Goal: Task Accomplishment & Management: Complete application form

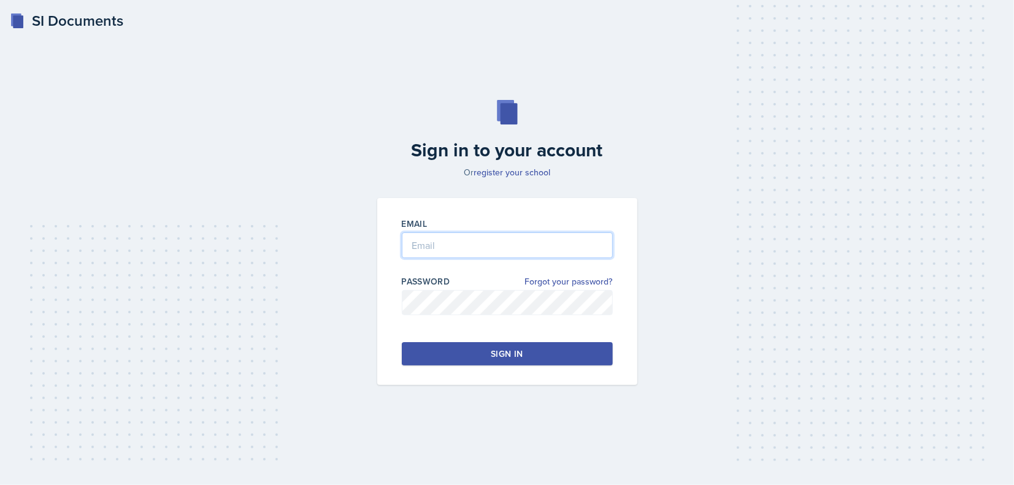
type input "[EMAIL_ADDRESS][DOMAIN_NAME]"
click at [420, 356] on button "Sign in" at bounding box center [507, 353] width 211 height 23
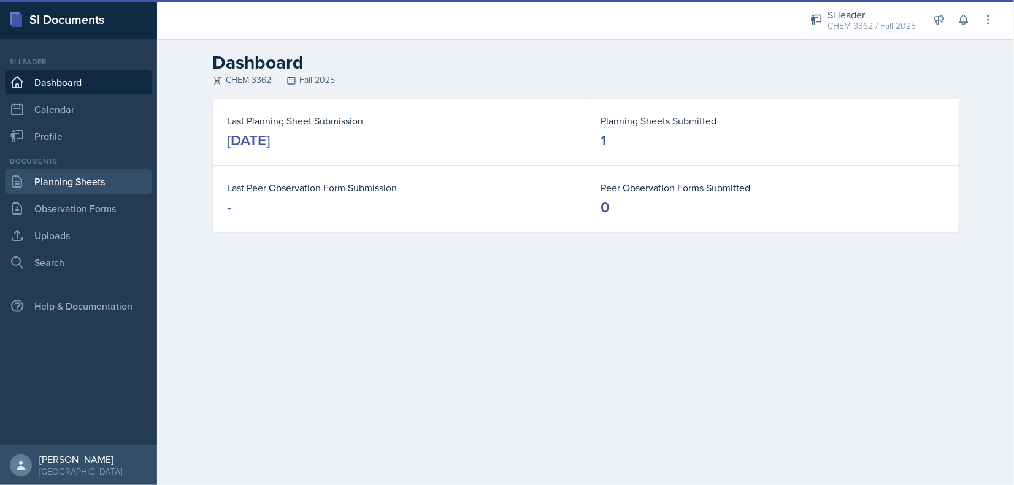
click at [97, 188] on link "Planning Sheets" at bounding box center [78, 181] width 147 height 25
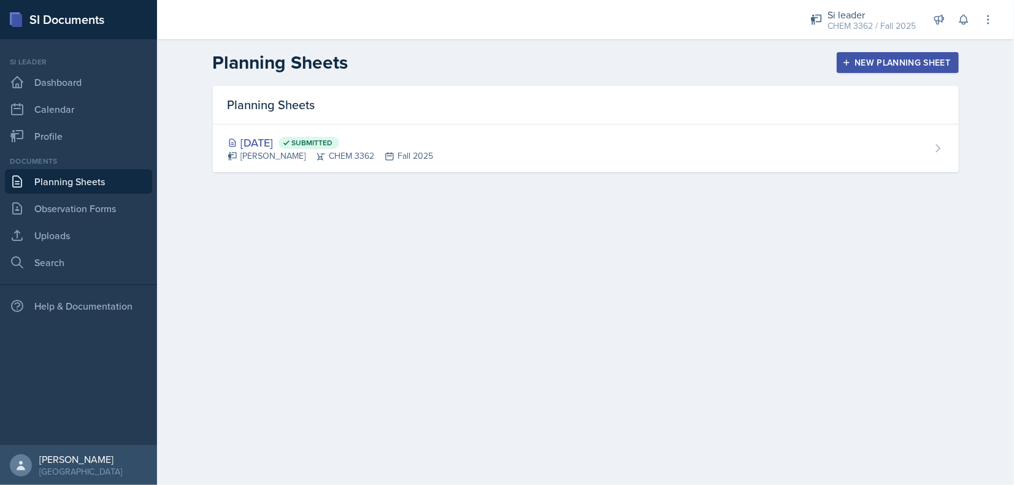
click at [869, 64] on div "New Planning Sheet" at bounding box center [898, 63] width 106 height 10
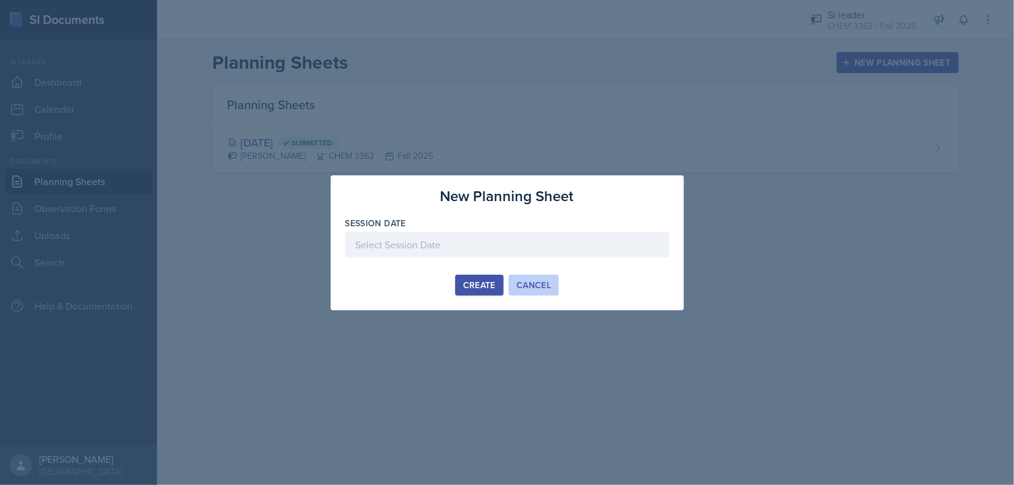
click at [521, 282] on div "Cancel" at bounding box center [534, 285] width 34 height 10
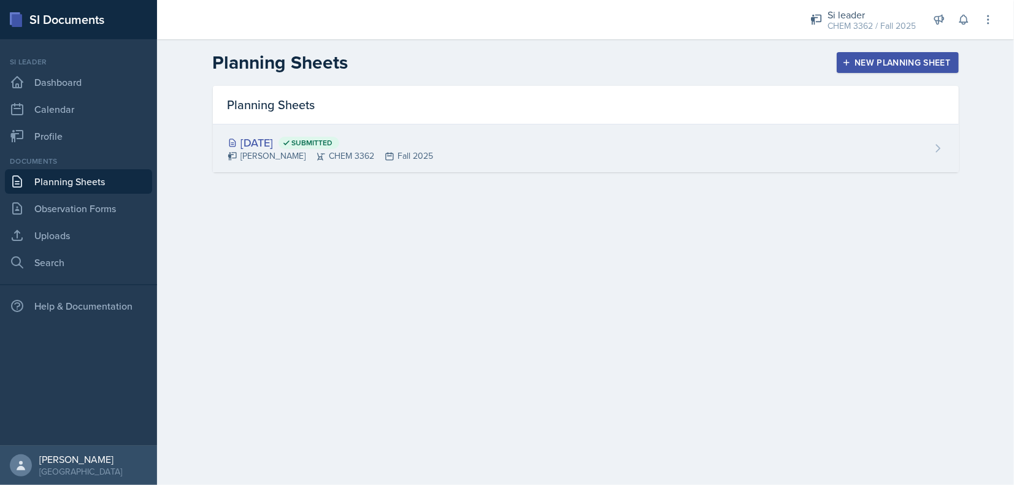
click at [487, 169] on div "[DATE] Submitted [PERSON_NAME] CHEM 3362 Fall 2025" at bounding box center [586, 149] width 746 height 48
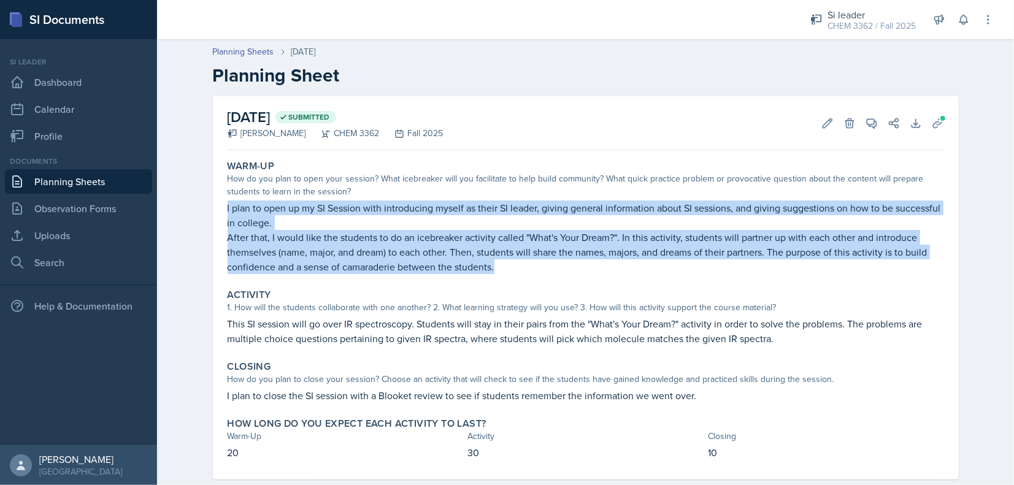
drag, startPoint x: 222, startPoint y: 206, endPoint x: 619, endPoint y: 279, distance: 404.2
click at [619, 279] on div "Warm-Up How do you plan to open your session? What icebreaker will you facilita…" at bounding box center [586, 217] width 727 height 124
copy div "I plan to open up my SI Session with introducing myself as their SI leader, giv…"
click at [52, 174] on link "Planning Sheets" at bounding box center [78, 181] width 147 height 25
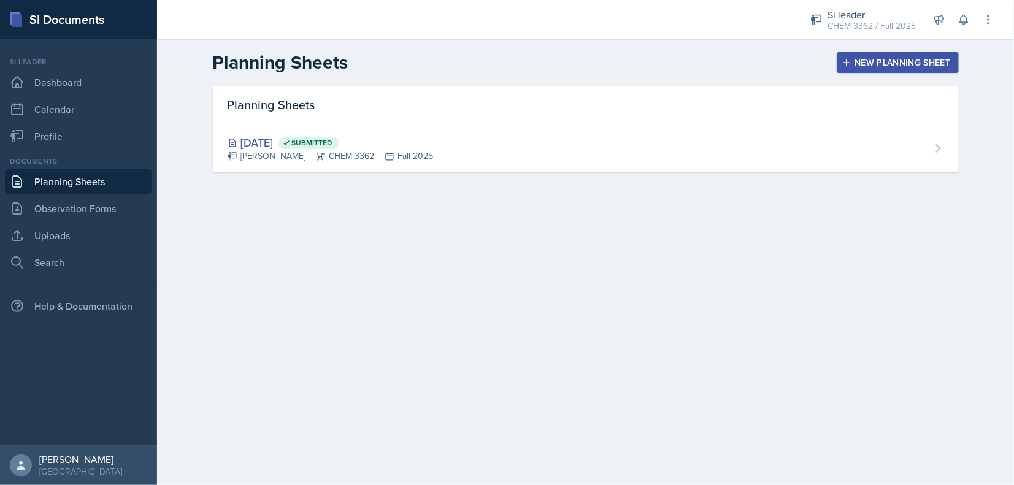
click at [849, 66] on icon "button" at bounding box center [847, 62] width 9 height 9
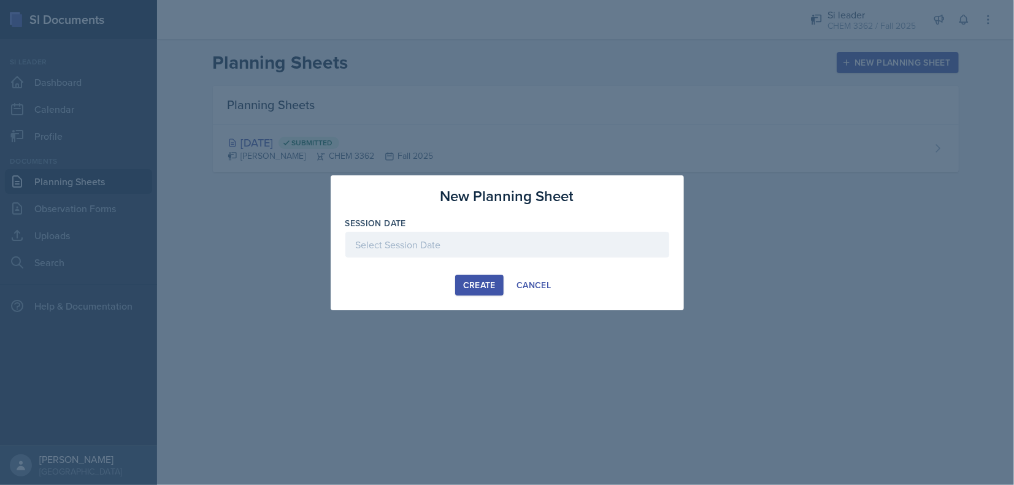
click at [434, 236] on div at bounding box center [507, 245] width 324 height 26
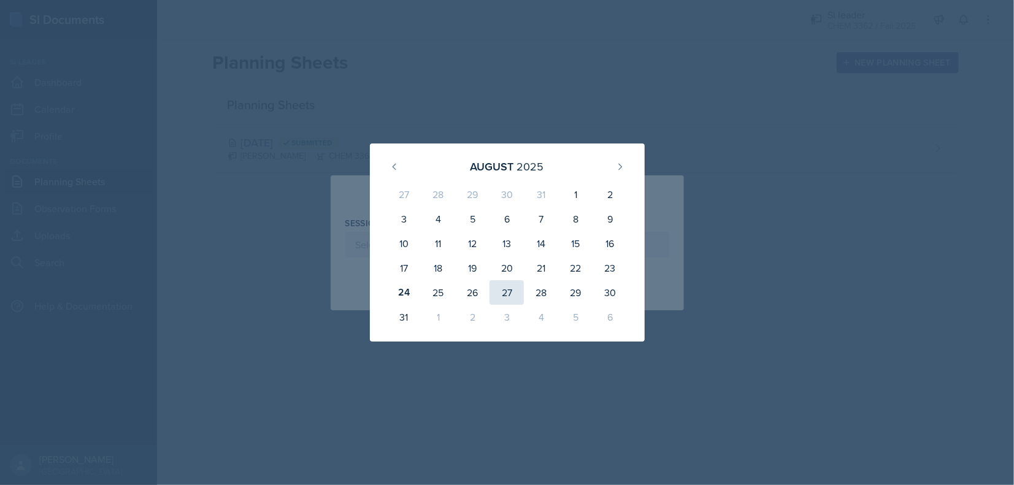
click at [516, 296] on div "27" at bounding box center [507, 292] width 34 height 25
type input "[DATE]"
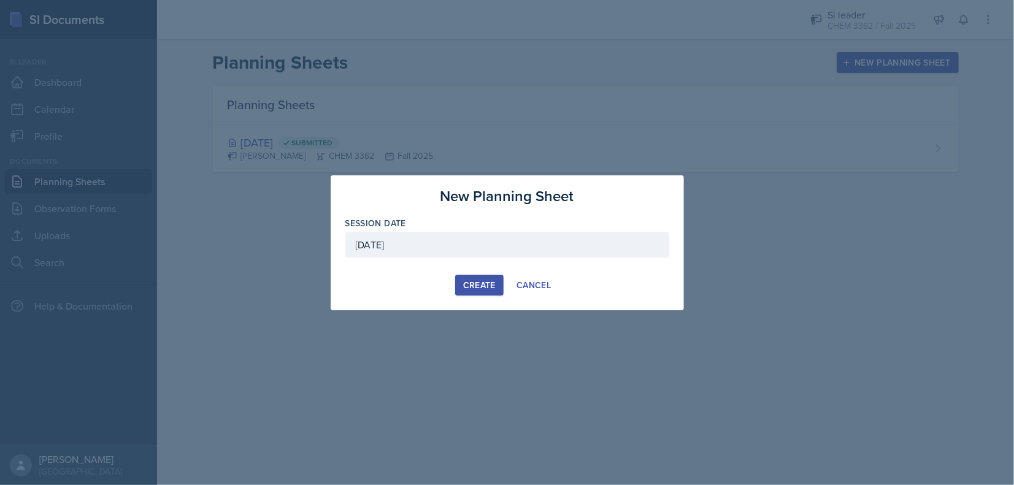
click at [489, 287] on div "Create" at bounding box center [479, 285] width 33 height 10
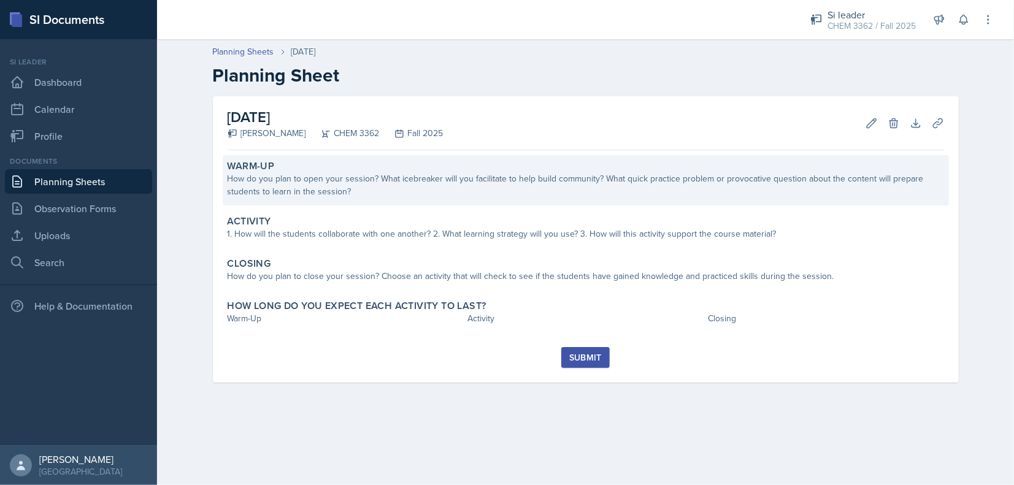
click at [347, 198] on div "How do you plan to open your session? What icebreaker will you facilitate to he…" at bounding box center [586, 185] width 717 height 26
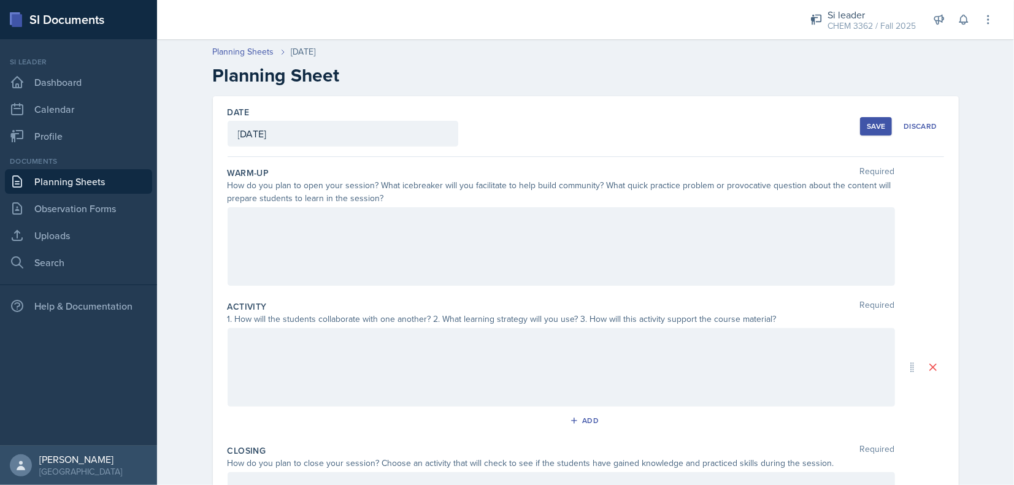
click at [341, 231] on div at bounding box center [562, 246] width 668 height 79
drag, startPoint x: 341, startPoint y: 231, endPoint x: 300, endPoint y: 254, distance: 47.3
click at [300, 255] on div at bounding box center [562, 246] width 668 height 79
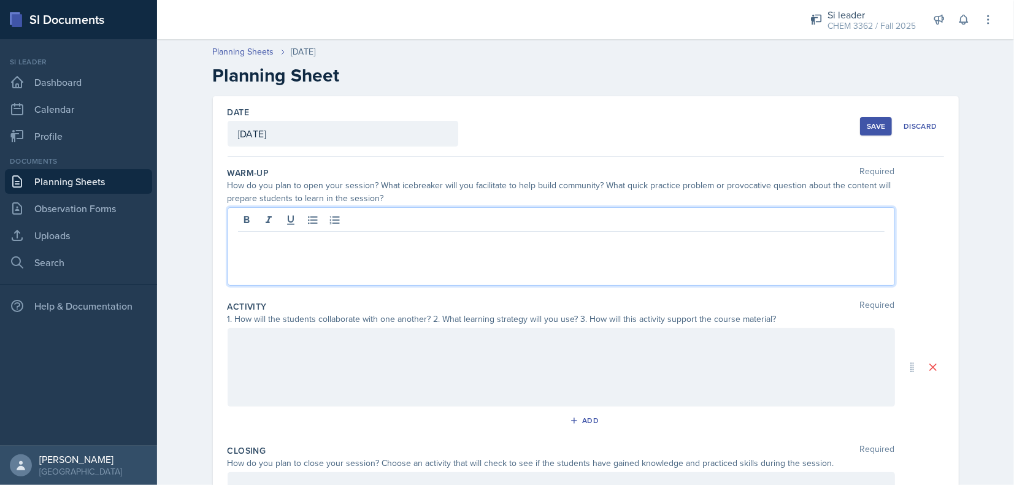
drag, startPoint x: 300, startPoint y: 254, endPoint x: 242, endPoint y: 236, distance: 61.1
click at [242, 236] on p at bounding box center [561, 241] width 647 height 15
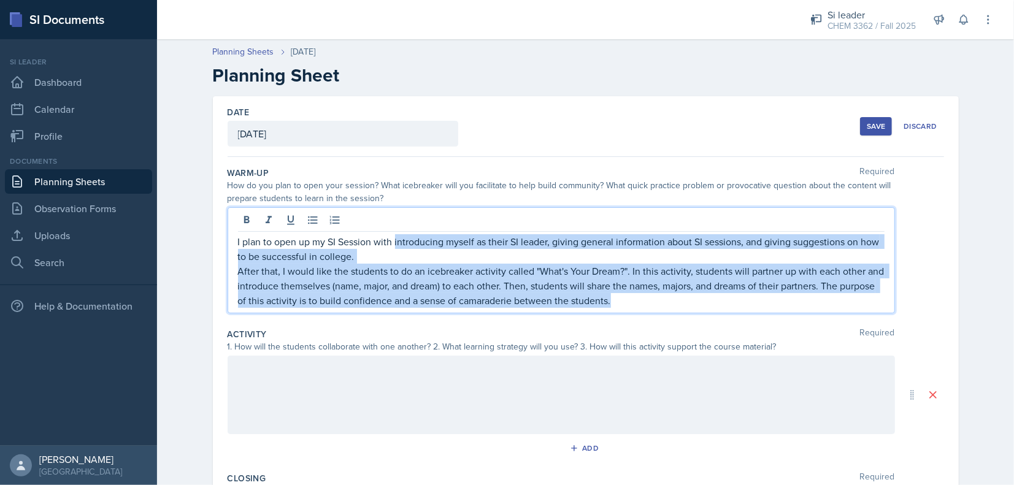
drag, startPoint x: 619, startPoint y: 301, endPoint x: 390, endPoint y: 236, distance: 238.0
click at [390, 236] on div "I plan to open up my SI Session with introducing myself as their SI leader, giv…" at bounding box center [561, 271] width 647 height 74
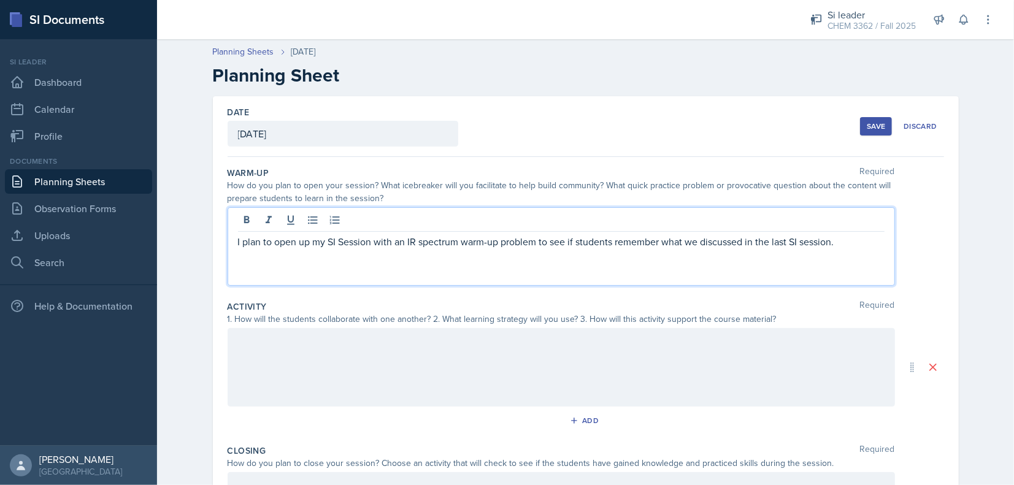
click at [452, 335] on div at bounding box center [562, 367] width 668 height 79
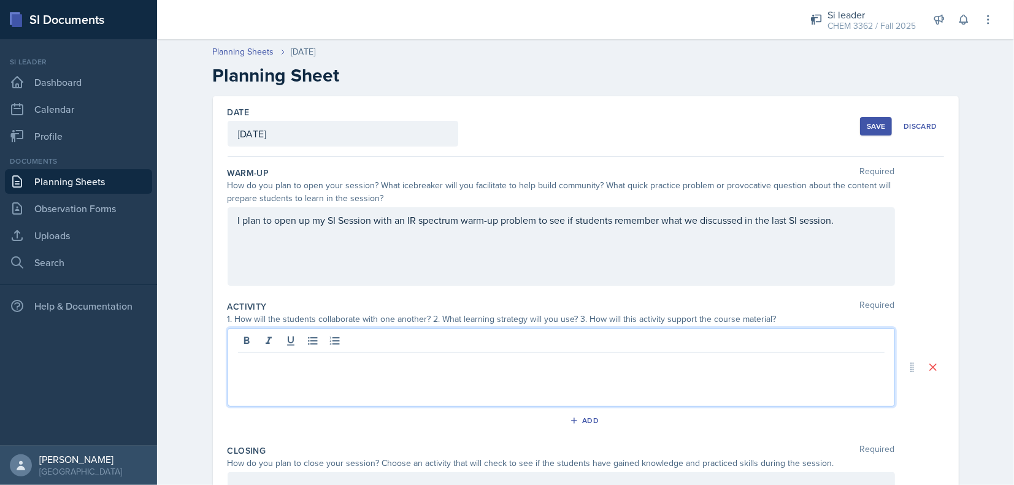
click at [873, 123] on div "Save" at bounding box center [876, 127] width 18 height 10
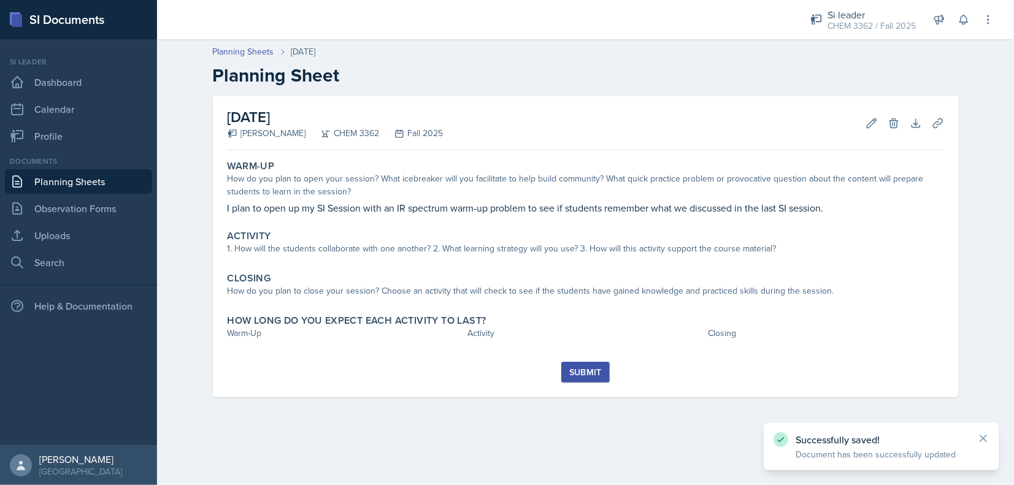
click at [66, 187] on link "Planning Sheets" at bounding box center [78, 181] width 147 height 25
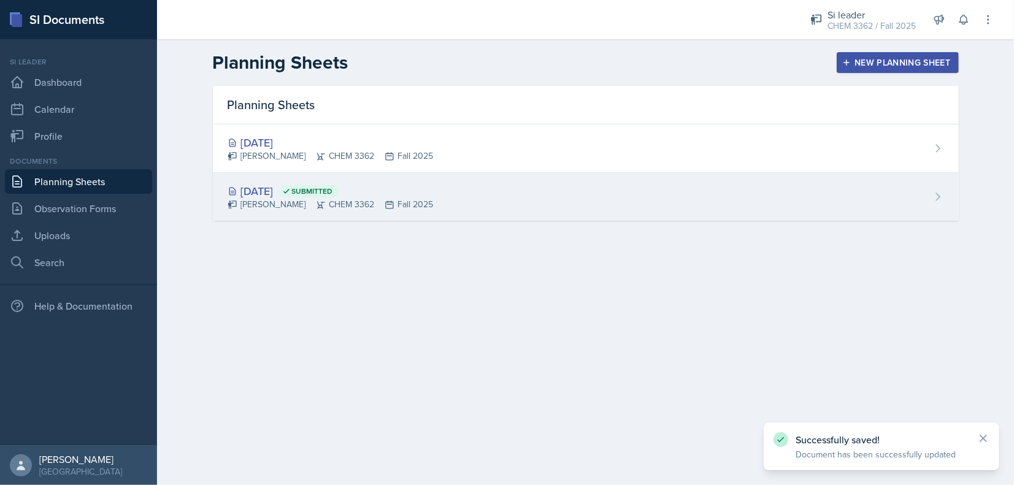
click at [307, 204] on div "[PERSON_NAME] CHEM 3362 Fall 2025" at bounding box center [331, 204] width 206 height 13
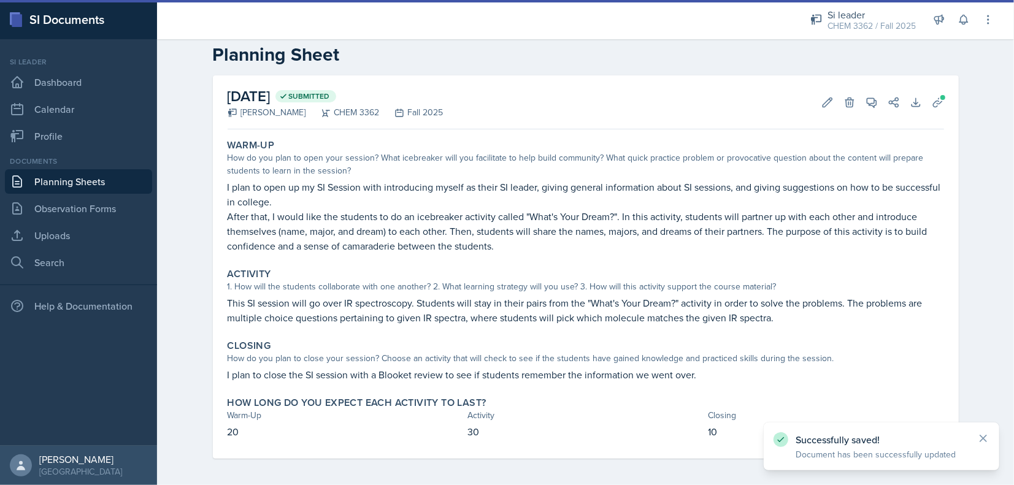
scroll to position [23, 0]
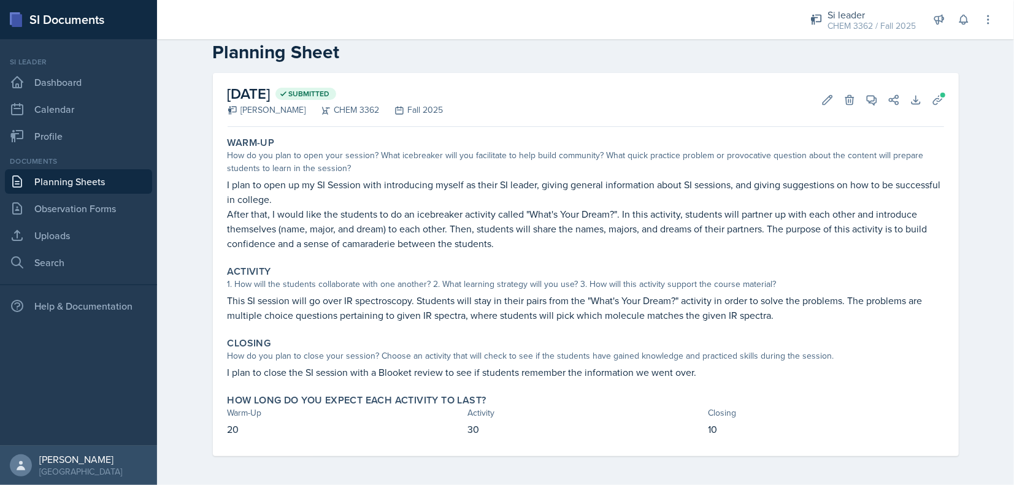
click at [246, 303] on p "This SI session will go over IR spectroscopy. Students will stay in their pairs…" at bounding box center [586, 307] width 717 height 29
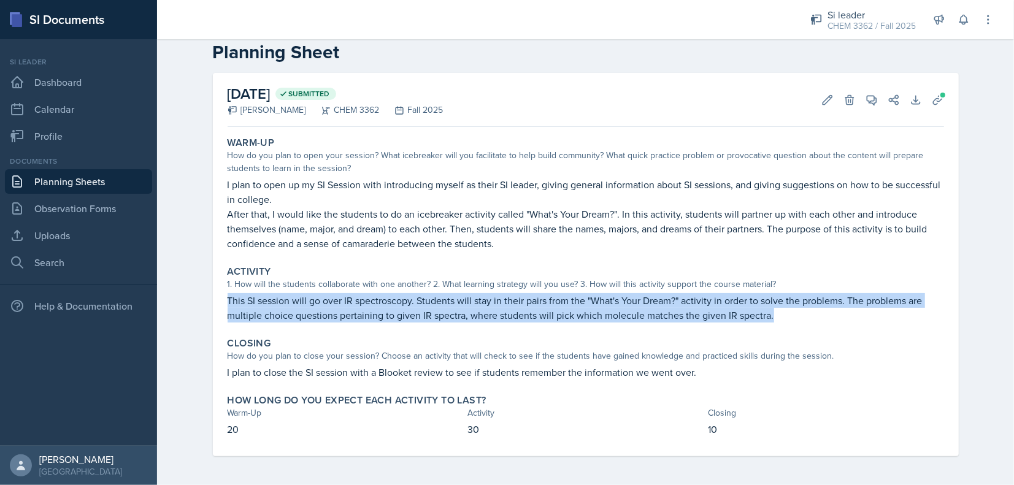
drag, startPoint x: 217, startPoint y: 294, endPoint x: 838, endPoint y: 311, distance: 621.2
click at [838, 311] on div "[DATE] Submitted [PERSON_NAME] CHEM 3362 Fall 2025 Edit Delete View Comments Co…" at bounding box center [586, 265] width 746 height 384
copy p "This SI session will go over IR spectroscopy. Students will stay in their pairs…"
click at [57, 175] on link "Planning Sheets" at bounding box center [78, 181] width 147 height 25
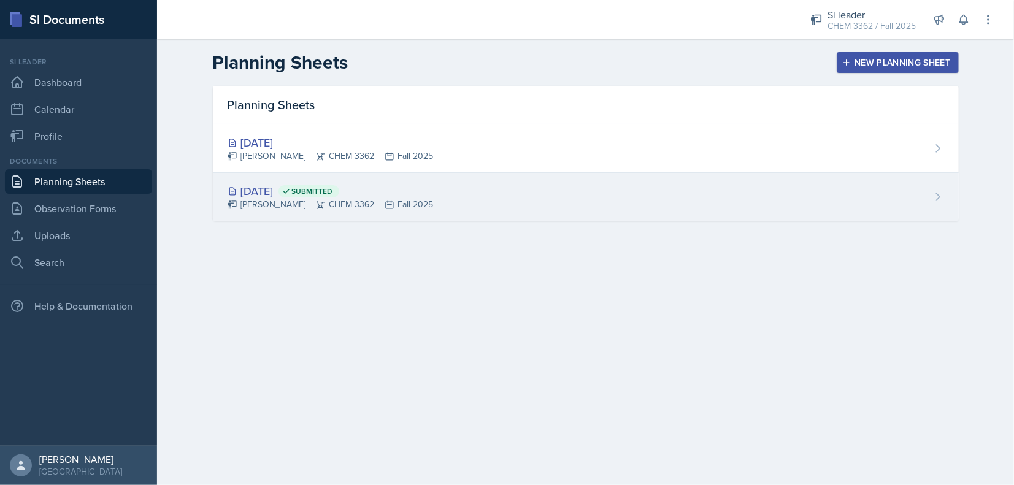
click at [404, 174] on div "[DATE] Submitted [PERSON_NAME] CHEM 3362 Fall 2025" at bounding box center [586, 197] width 746 height 48
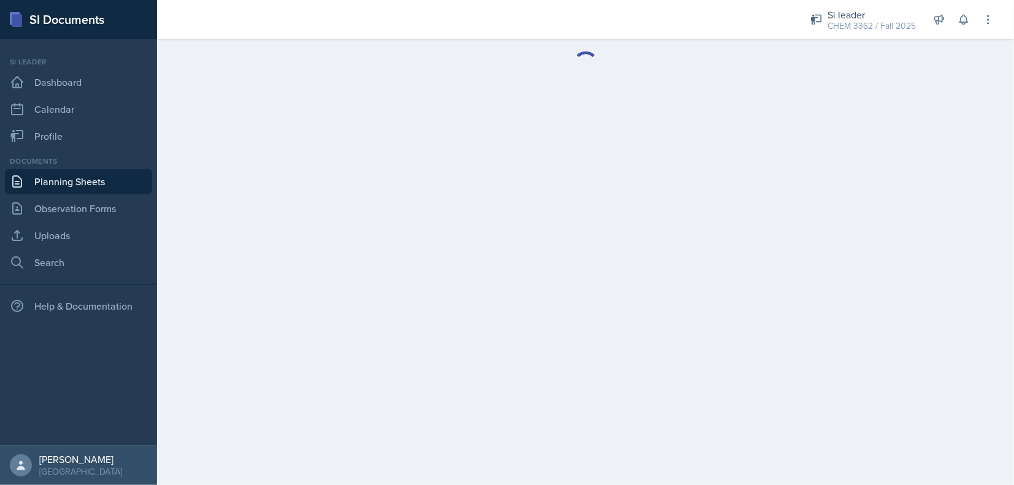
click at [109, 182] on link "Planning Sheets" at bounding box center [78, 181] width 147 height 25
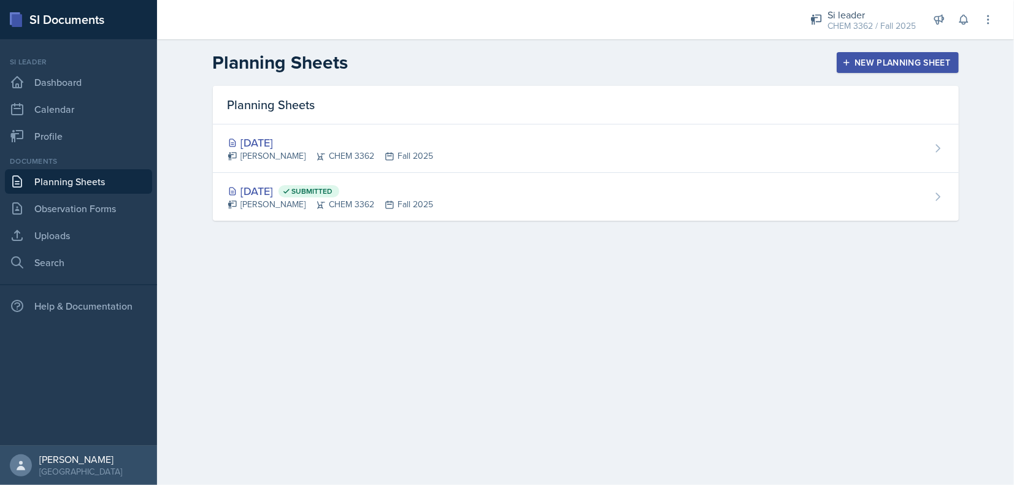
click at [302, 167] on div "[DATE] [PERSON_NAME] CHEM 3362 Fall 2025" at bounding box center [586, 149] width 746 height 48
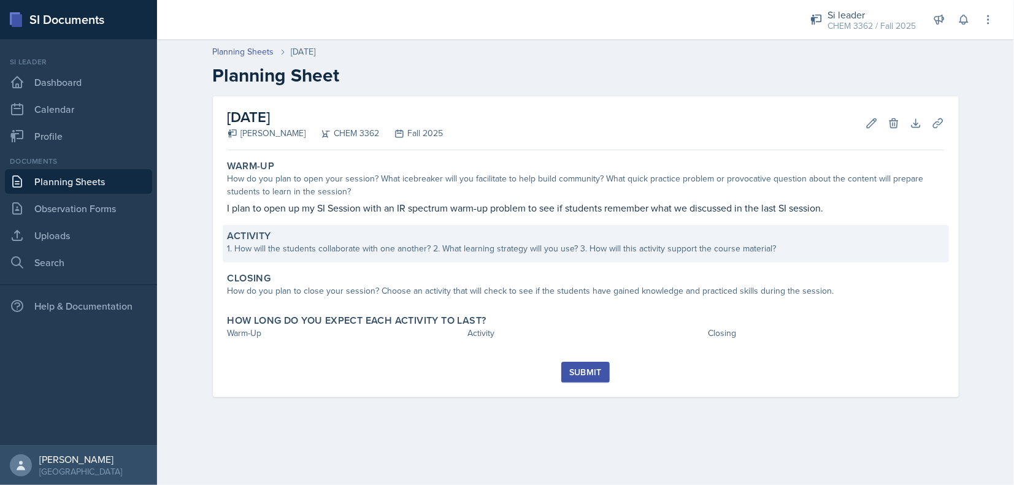
click at [285, 250] on div "1. How will the students collaborate with one another? 2. What learning strateg…" at bounding box center [586, 248] width 717 height 13
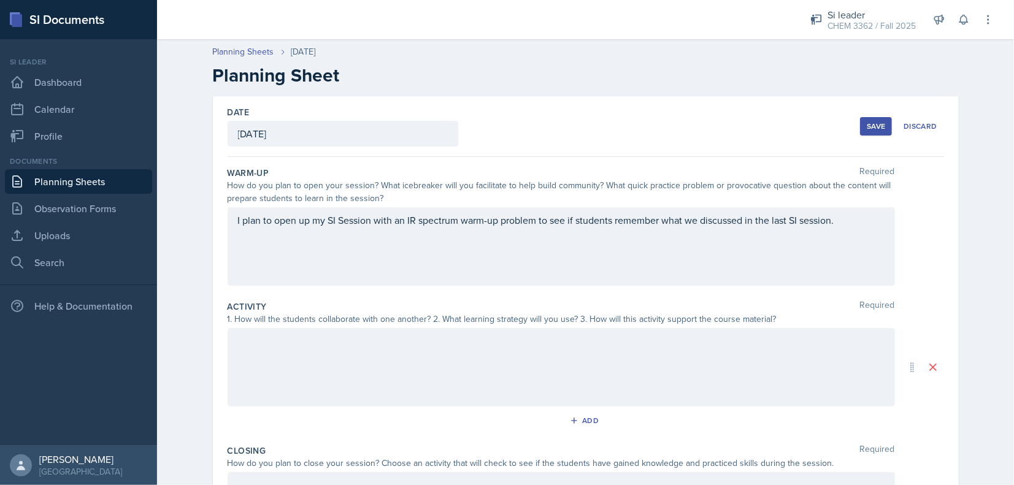
click at [275, 349] on div at bounding box center [562, 367] width 668 height 79
drag, startPoint x: 275, startPoint y: 349, endPoint x: 257, endPoint y: 374, distance: 31.7
click at [257, 374] on div at bounding box center [562, 367] width 668 height 79
drag, startPoint x: 257, startPoint y: 374, endPoint x: 250, endPoint y: 368, distance: 9.1
click at [250, 368] on p at bounding box center [561, 362] width 647 height 15
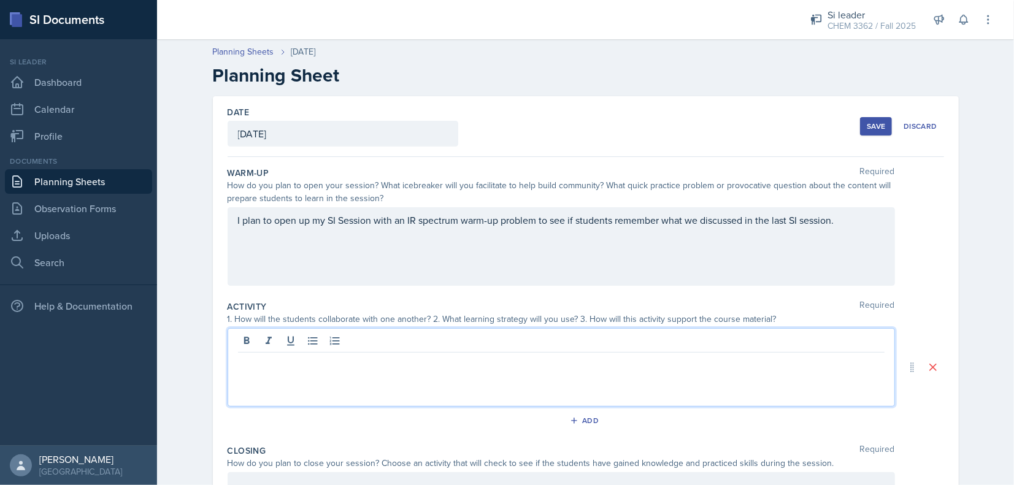
paste div
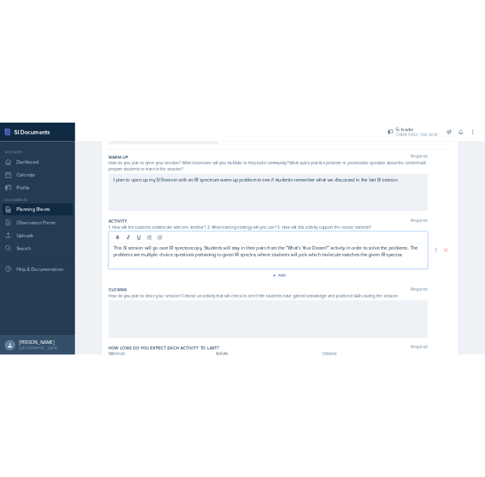
scroll to position [181, 0]
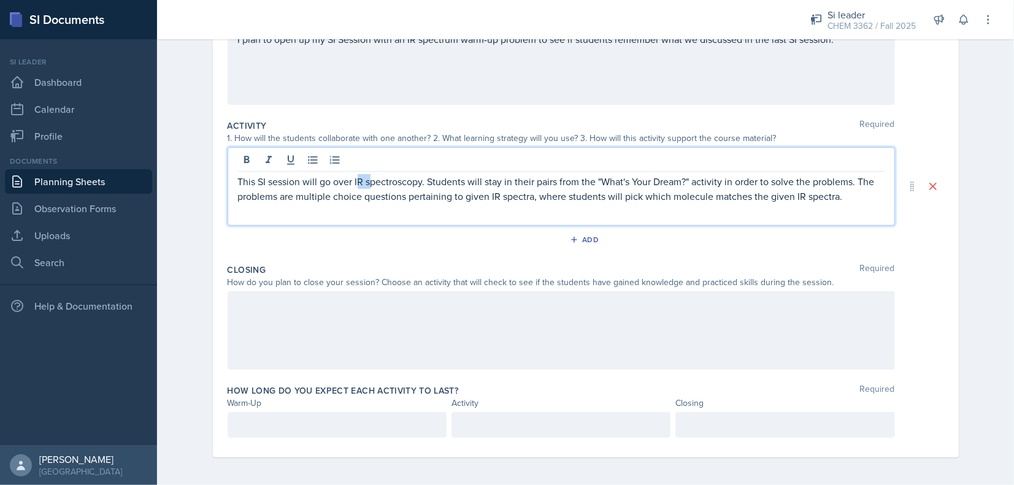
drag, startPoint x: 354, startPoint y: 180, endPoint x: 366, endPoint y: 182, distance: 11.7
click at [366, 182] on p "This SI session will go over IR spectroscopy. Students will stay in their pairs…" at bounding box center [561, 188] width 647 height 29
drag, startPoint x: 387, startPoint y: 177, endPoint x: 440, endPoint y: 180, distance: 52.9
click at [440, 180] on p "This SI session will go over 1H NMR pectroscopy. Students will stay in their pa…" at bounding box center [561, 188] width 647 height 29
click at [501, 195] on p "This SI session will go over 1H NMR. Students will stay in their pairs from the…" at bounding box center [561, 188] width 647 height 29
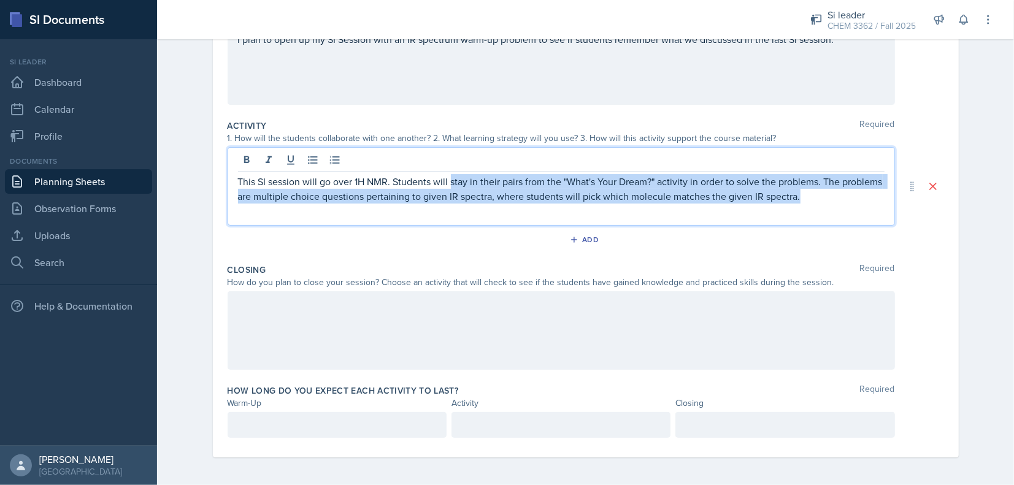
drag, startPoint x: 446, startPoint y: 181, endPoint x: 867, endPoint y: 191, distance: 421.1
click at [867, 191] on p "This SI session will go over 1H NMR. Students will stay in their pairs from the…" at bounding box center [561, 188] width 647 height 29
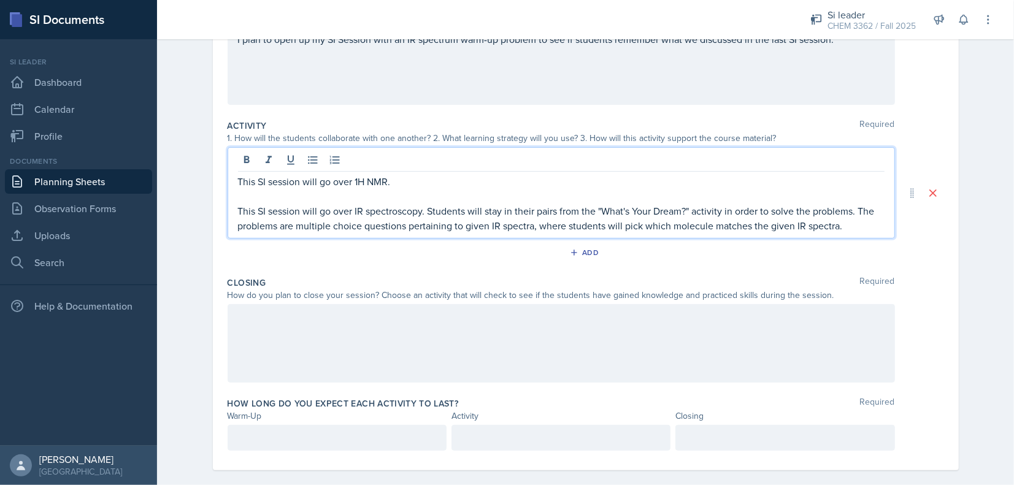
click at [411, 179] on p "This SI session will go over 1H NMR." at bounding box center [561, 181] width 647 height 15
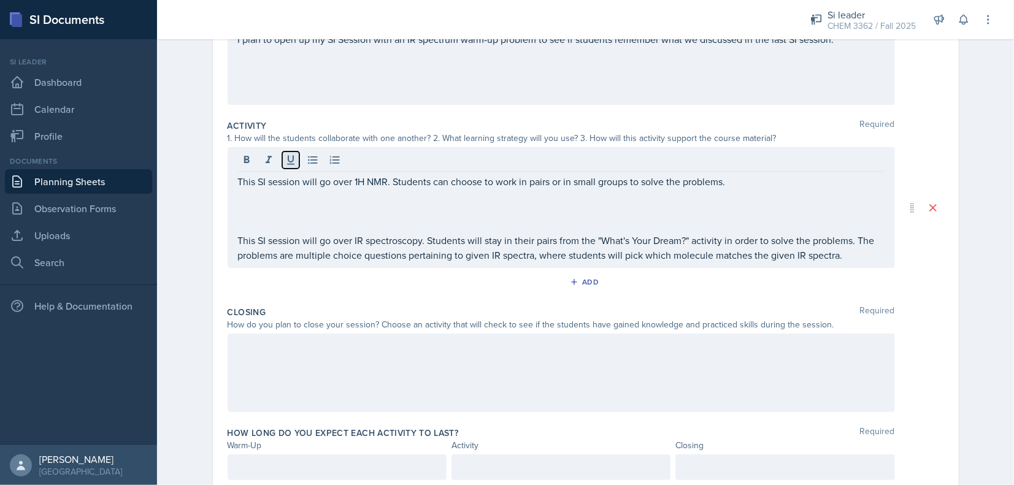
click at [284, 152] on button at bounding box center [290, 160] width 17 height 17
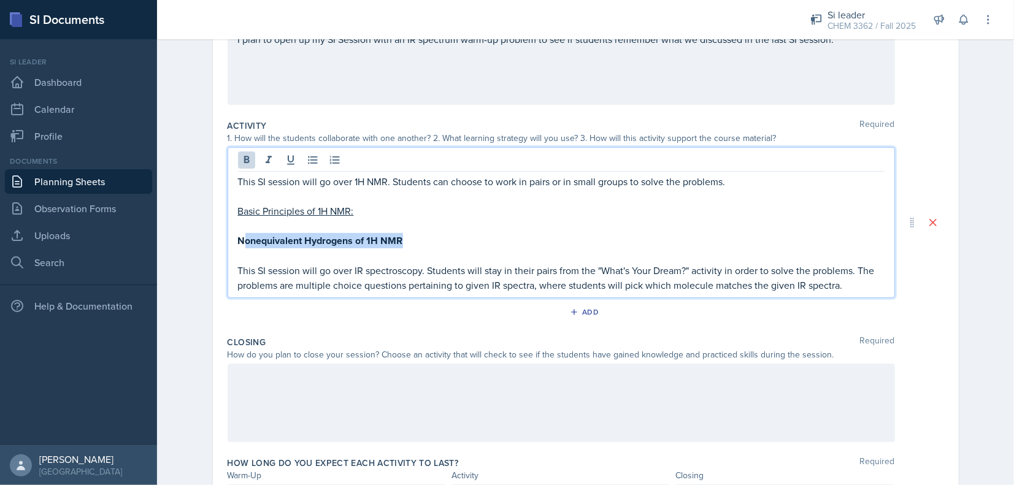
drag, startPoint x: 237, startPoint y: 239, endPoint x: 435, endPoint y: 233, distance: 198.3
click at [435, 233] on p "Nonequivalent Hydrogens of 1H NMR" at bounding box center [561, 240] width 647 height 15
click at [401, 238] on p "Nonequivalent Hydrogens of 1H NMR" at bounding box center [561, 240] width 647 height 15
click at [404, 238] on p "Nonequivalent Hydrogens of 1H NMR" at bounding box center [561, 240] width 647 height 15
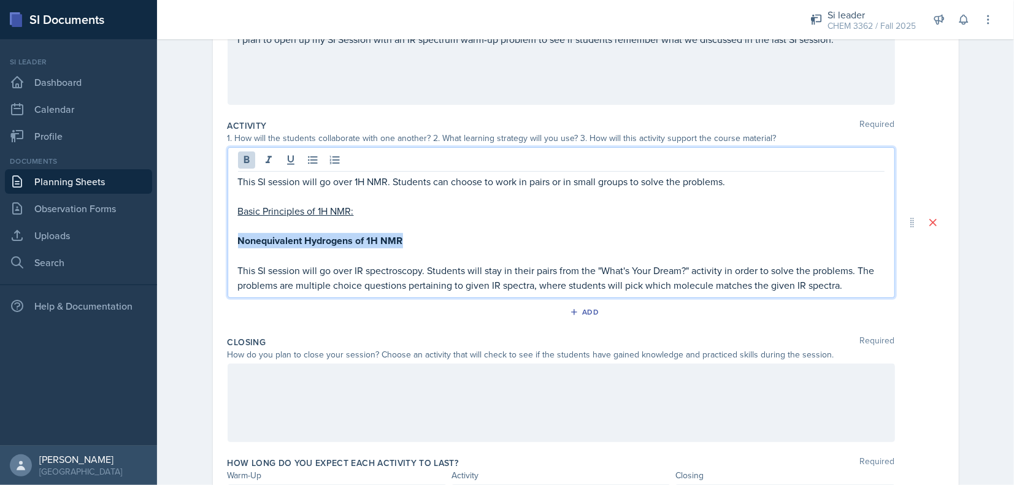
click at [404, 238] on p "Nonequivalent Hydrogens of 1H NMR" at bounding box center [561, 240] width 647 height 15
drag, startPoint x: 240, startPoint y: 155, endPoint x: 264, endPoint y: 157, distance: 24.1
click at [244, 156] on icon at bounding box center [247, 159] width 6 height 7
click at [287, 157] on icon at bounding box center [290, 160] width 7 height 9
click at [401, 237] on p "Nonequivalent Hydrogens of 1H NMR" at bounding box center [561, 240] width 647 height 15
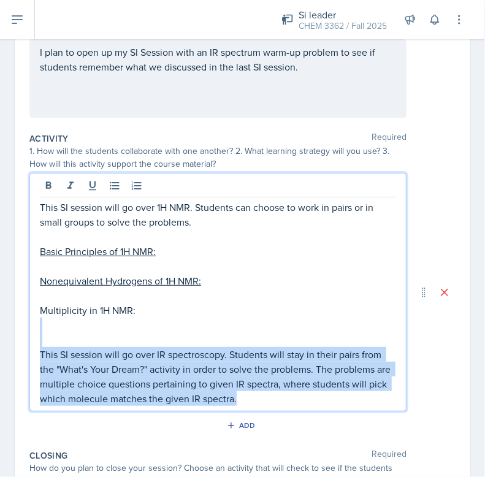
drag, startPoint x: 269, startPoint y: 396, endPoint x: 76, endPoint y: 330, distance: 203.8
click at [76, 330] on div "This SI session will go over 1H NMR. Students can choose to work in pairs or in…" at bounding box center [218, 303] width 357 height 206
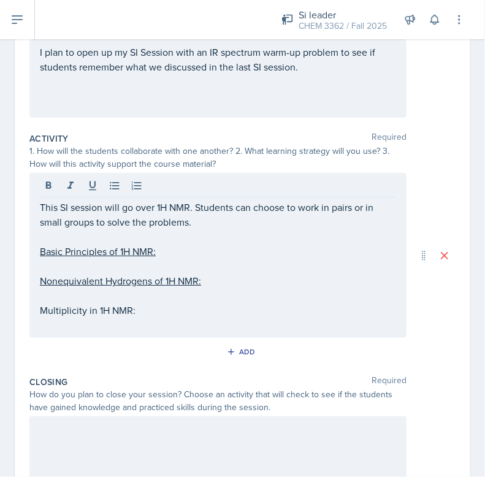
drag, startPoint x: 39, startPoint y: 312, endPoint x: 174, endPoint y: 310, distance: 135.0
click at [174, 310] on div "This SI session will go over 1H NMR. Students can choose to work in pairs or in…" at bounding box center [217, 255] width 377 height 165
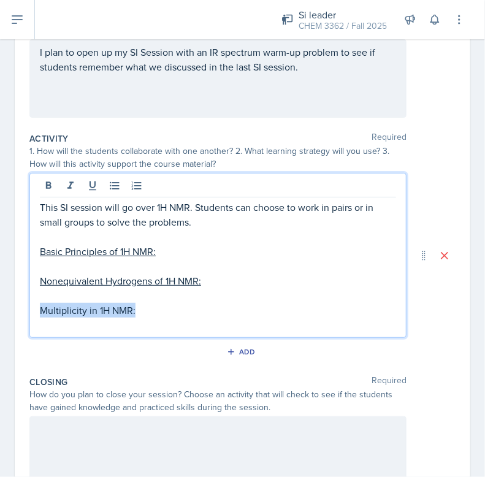
drag, startPoint x: 158, startPoint y: 310, endPoint x: 38, endPoint y: 305, distance: 120.4
click at [38, 305] on div "This SI session will go over 1H NMR. Students can choose to work in pairs or in…" at bounding box center [217, 255] width 377 height 165
click at [90, 183] on icon at bounding box center [92, 186] width 7 height 9
click at [99, 326] on p at bounding box center [218, 325] width 357 height 15
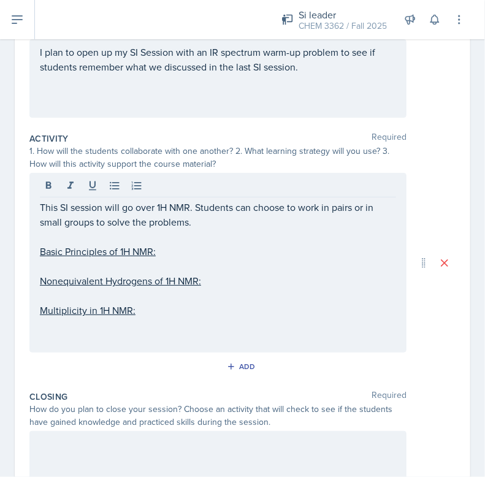
click at [155, 342] on p at bounding box center [218, 340] width 357 height 15
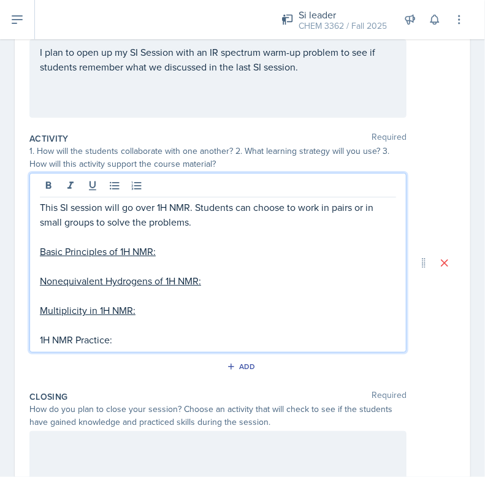
click at [84, 337] on p "1H NMR Practice:" at bounding box center [218, 340] width 357 height 15
click at [93, 180] on icon at bounding box center [93, 186] width 12 height 12
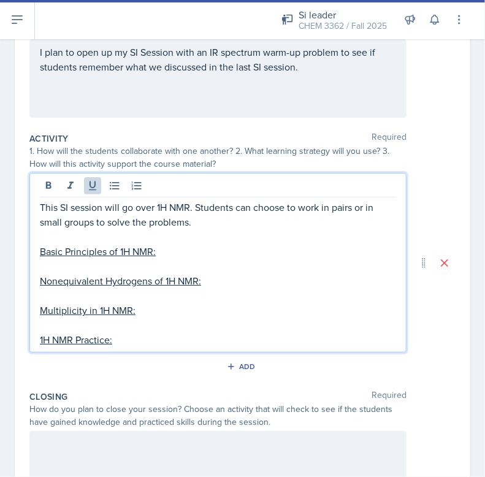
click at [133, 247] on u "Basic Principles of 1H NMR:" at bounding box center [98, 252] width 116 height 14
click at [112, 259] on p at bounding box center [218, 266] width 357 height 15
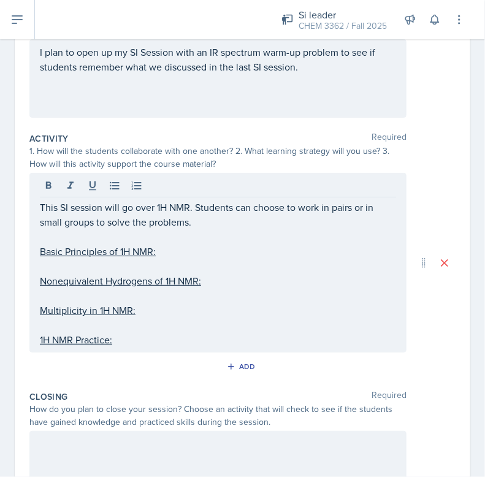
click at [60, 268] on p at bounding box center [218, 266] width 357 height 15
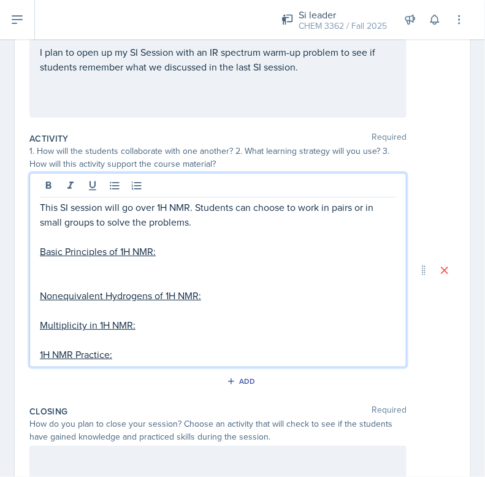
click at [60, 268] on p at bounding box center [218, 266] width 357 height 15
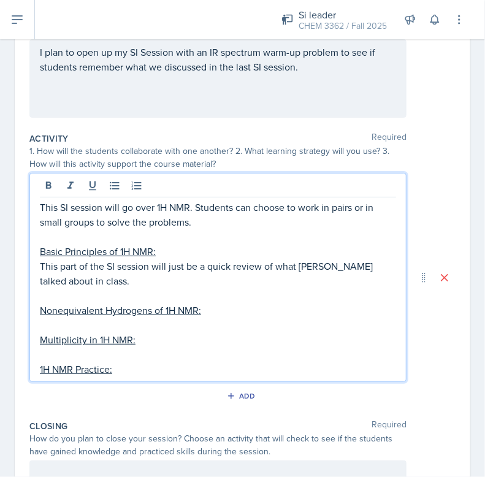
click at [62, 271] on p "This part of the SI session will just be a quick review of what [PERSON_NAME] t…" at bounding box center [218, 273] width 357 height 29
click at [96, 298] on p at bounding box center [218, 295] width 357 height 15
click at [198, 315] on u "Nonequivalent Hydrogens of 1H NMR:" at bounding box center [120, 311] width 161 height 14
click at [206, 318] on p at bounding box center [218, 325] width 357 height 15
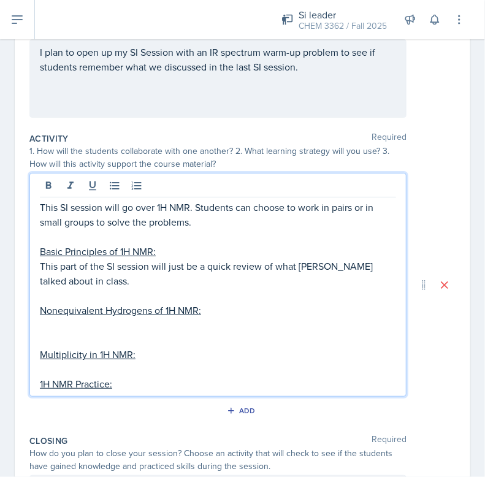
click at [171, 326] on p at bounding box center [218, 325] width 357 height 15
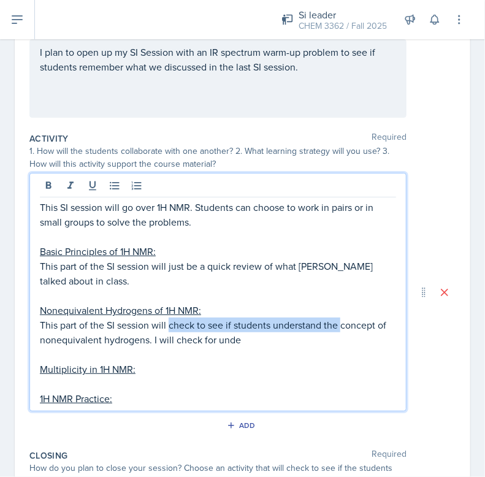
drag, startPoint x: 169, startPoint y: 326, endPoint x: 340, endPoint y: 318, distance: 170.8
click at [340, 318] on p "This part of the SI session will check to see if students understand the concep…" at bounding box center [218, 332] width 357 height 29
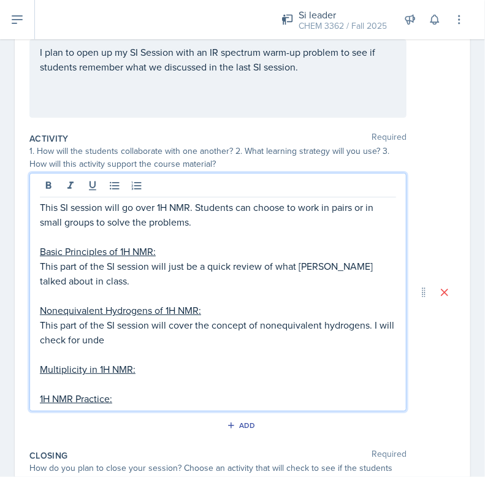
click at [155, 320] on p "This part of the SI session will cover the concept of nonequivalent hydrogens. …" at bounding box center [218, 332] width 357 height 29
click at [168, 344] on p "This part of the SI session will cover the concept of nonequivalent hydrogens. …" at bounding box center [218, 332] width 357 height 29
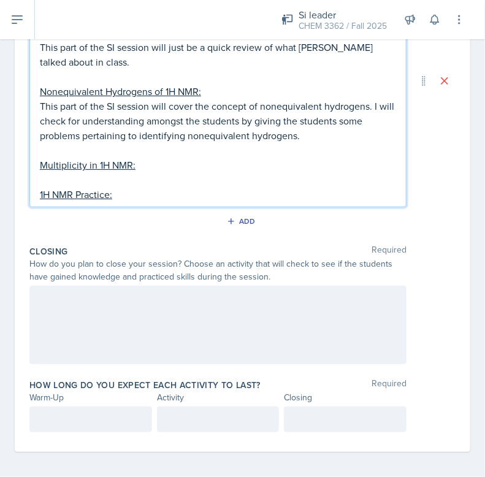
scroll to position [403, 0]
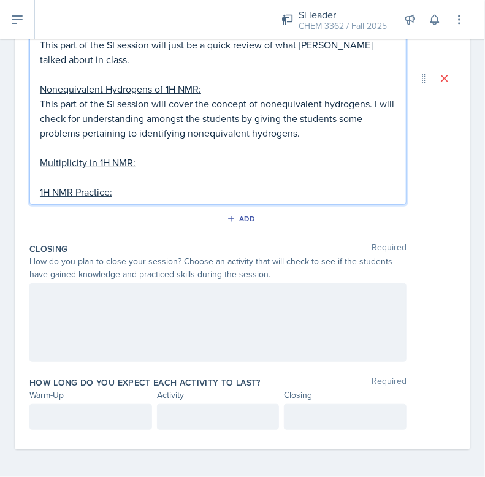
click at [146, 170] on p at bounding box center [218, 177] width 357 height 15
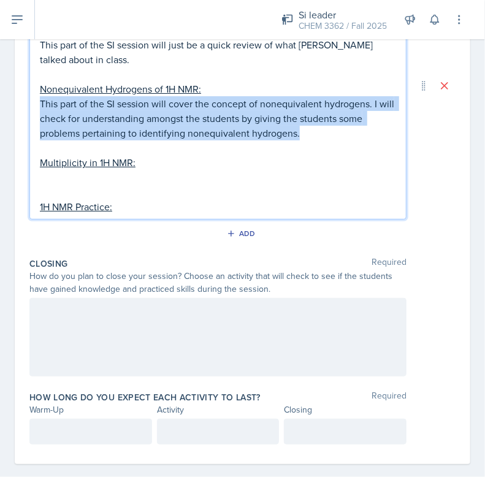
drag, startPoint x: 39, startPoint y: 99, endPoint x: 379, endPoint y: 133, distance: 341.6
click at [379, 133] on p "This part of the SI session will cover the concept of nonequivalent hydrogens. …" at bounding box center [218, 118] width 357 height 44
copy p "This part of the SI session will cover the concept of nonequivalent hydrogens. …"
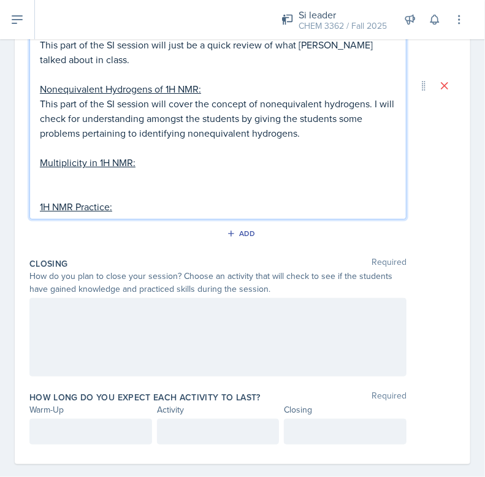
drag, startPoint x: 75, startPoint y: 180, endPoint x: 65, endPoint y: 177, distance: 10.1
click at [75, 180] on p at bounding box center [218, 177] width 357 height 15
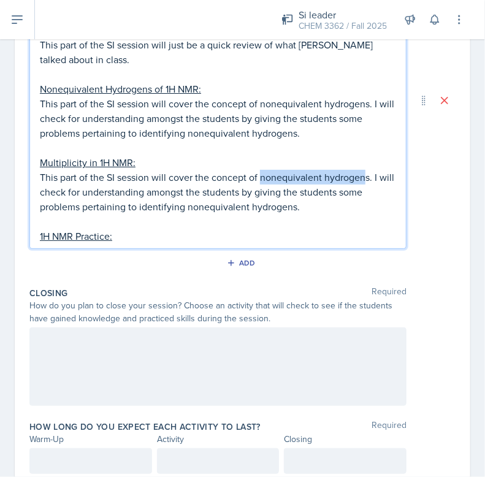
drag, startPoint x: 259, startPoint y: 180, endPoint x: 367, endPoint y: 179, distance: 108.0
click at [367, 179] on p "This part of the SI session will cover the concept of nonequivalent hydrogens. …" at bounding box center [218, 192] width 357 height 44
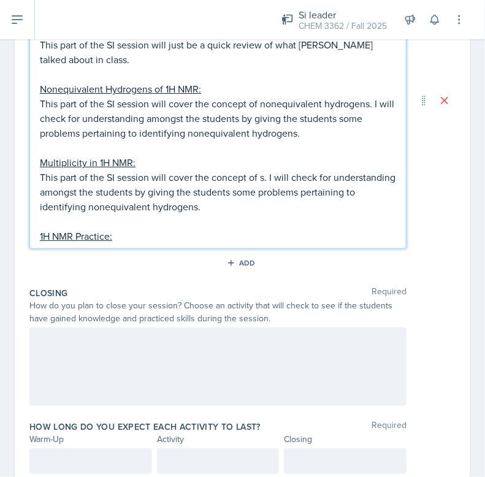
click at [262, 177] on p "This part of the SI session will cover the concept of s. I will check for under…" at bounding box center [218, 192] width 357 height 44
click at [264, 177] on p "This part of the SI session will cover the concept of s. I will check for under…" at bounding box center [218, 192] width 357 height 44
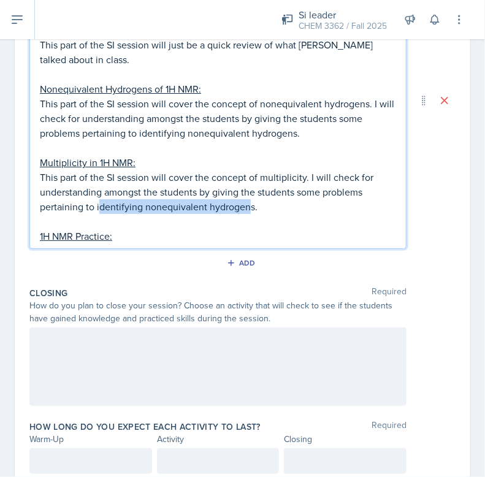
drag, startPoint x: 249, startPoint y: 210, endPoint x: 98, endPoint y: 207, distance: 151.6
click at [98, 207] on p "This part of the SI session will cover the concept of multiplicity. I will chec…" at bounding box center [218, 192] width 357 height 44
drag, startPoint x: 96, startPoint y: 207, endPoint x: 253, endPoint y: 207, distance: 157.1
click at [253, 207] on p "This part of the SI session will cover the concept of multiplicity. I will chec…" at bounding box center [218, 192] width 357 height 44
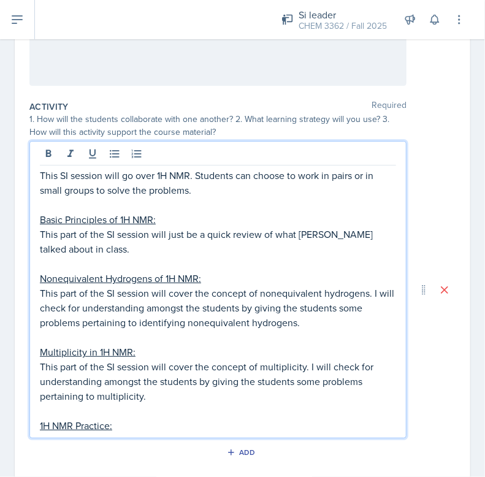
scroll to position [218, 0]
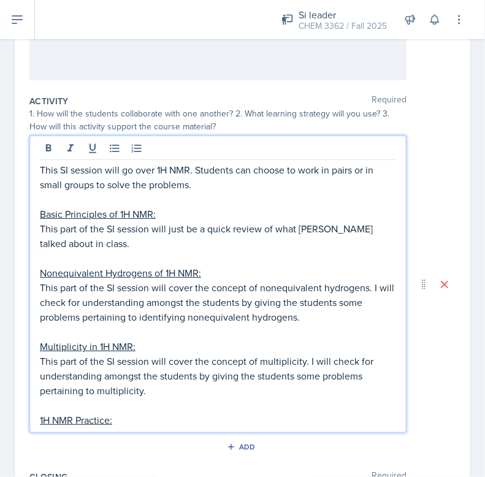
click at [237, 195] on p at bounding box center [218, 199] width 357 height 15
click at [221, 183] on p "This SI session will go over 1H NMR. Students can choose to work in pairs or in…" at bounding box center [218, 177] width 357 height 29
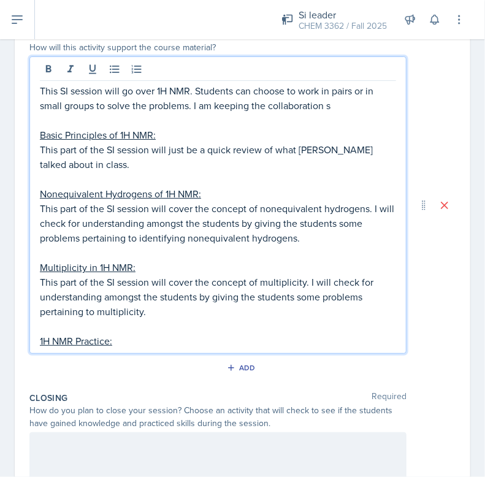
scroll to position [341, 0]
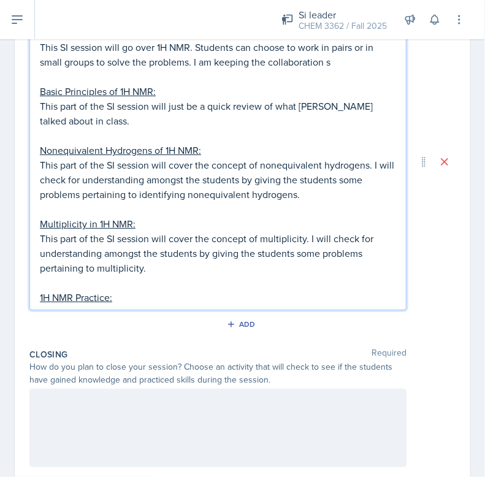
click at [149, 292] on p "1H NMR Practice:" at bounding box center [218, 297] width 357 height 15
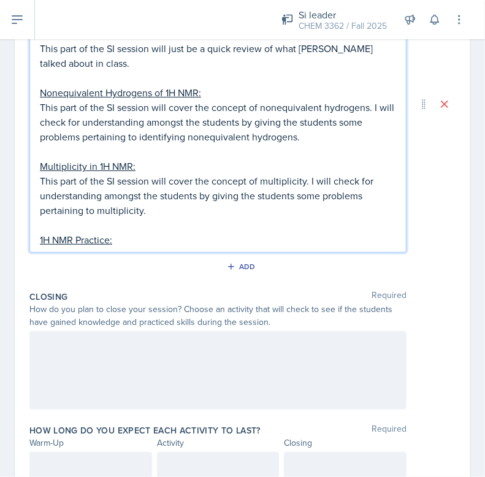
scroll to position [403, 0]
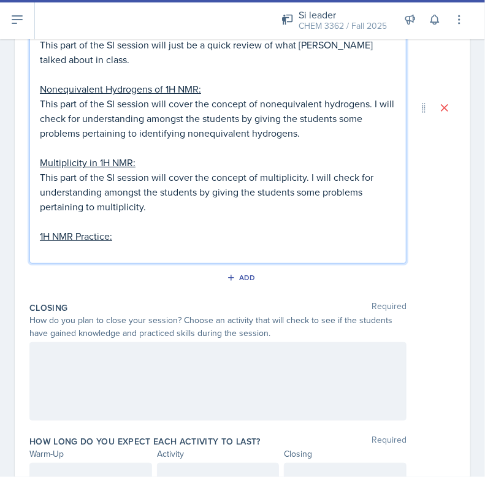
click at [88, 252] on p at bounding box center [218, 251] width 357 height 15
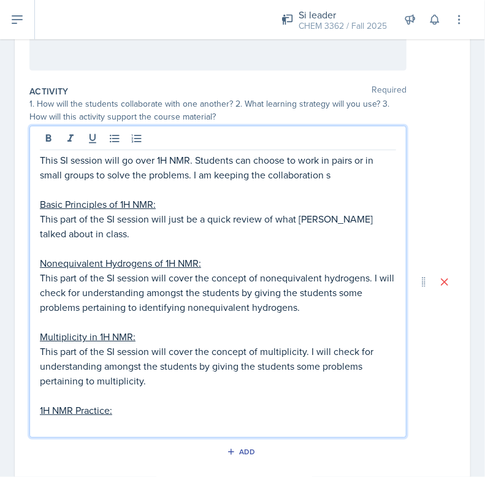
scroll to position [216, 0]
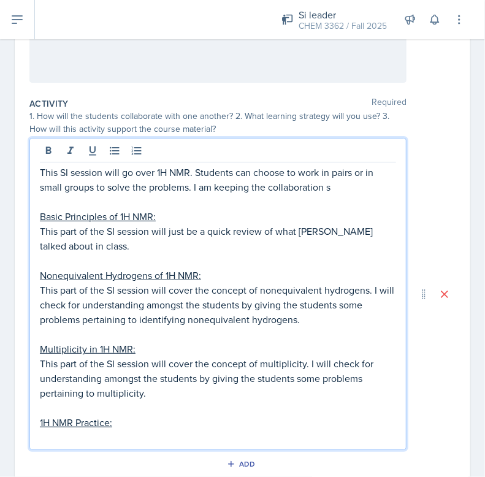
click at [372, 290] on p "This part of the SI session will cover the concept of nonequivalent hydrogens. …" at bounding box center [218, 305] width 357 height 44
click at [250, 333] on p at bounding box center [218, 334] width 357 height 15
click at [168, 428] on div "This SI session will go over 1H NMR. Students can choose to work in pairs or in…" at bounding box center [218, 305] width 357 height 280
click at [183, 440] on p at bounding box center [218, 437] width 357 height 15
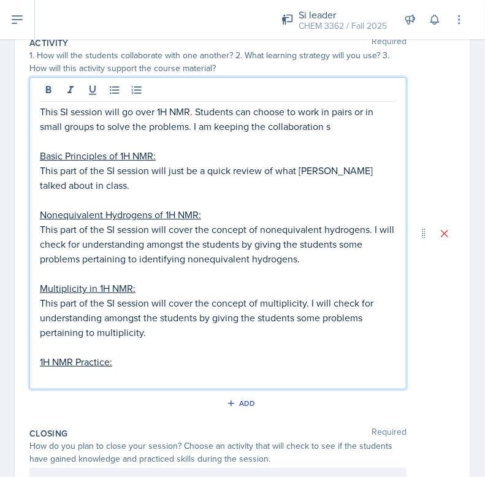
scroll to position [461, 0]
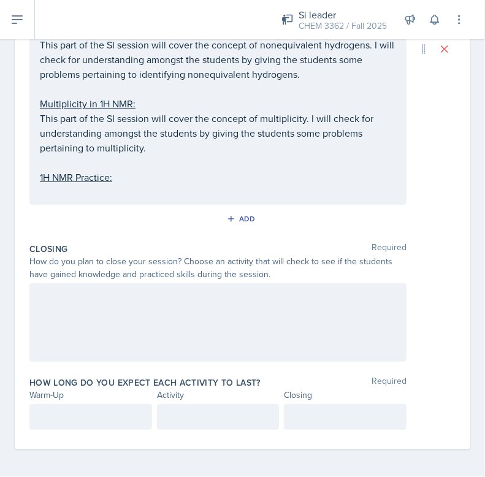
click at [201, 360] on div "Closing Required How do you plan to close your session? Choose an activity that…" at bounding box center [242, 305] width 426 height 134
click at [170, 206] on div "Activity Required 1. How will the students collaborate with one another? 2. Wha…" at bounding box center [242, 53] width 426 height 369
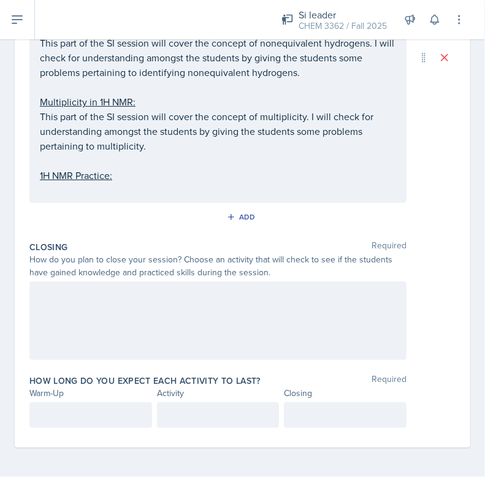
click at [113, 188] on p at bounding box center [218, 190] width 357 height 15
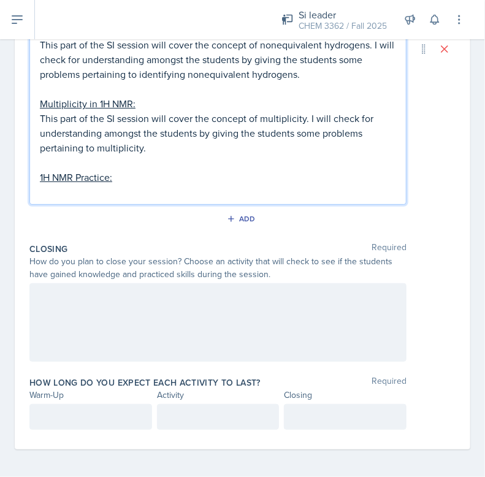
click at [69, 196] on p at bounding box center [218, 192] width 357 height 15
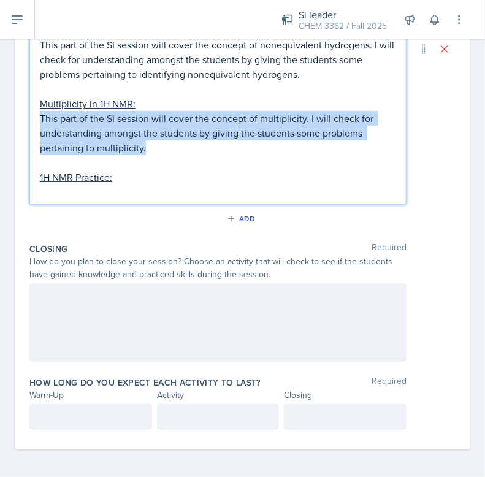
drag, startPoint x: 162, startPoint y: 144, endPoint x: 20, endPoint y: 111, distance: 146.2
click at [20, 111] on div "Date [DATE] [DATE] 27 28 29 30 31 1 2 3 4 5 6 7 8 9 10 11 12 13 14 15 16 17 18 …" at bounding box center [243, 42] width 456 height 815
copy p "This part of the SI session will cover the concept of multiplicity. I will chec…"
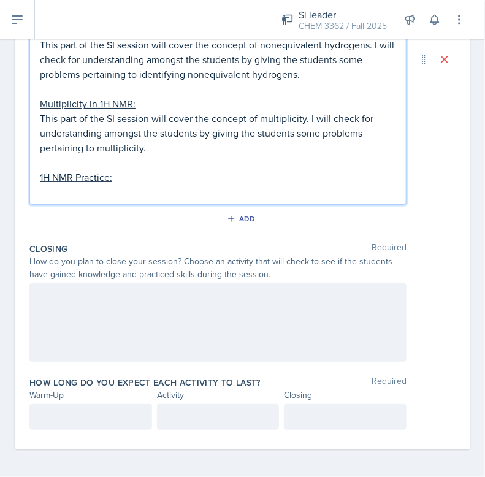
click at [74, 186] on p at bounding box center [218, 192] width 357 height 15
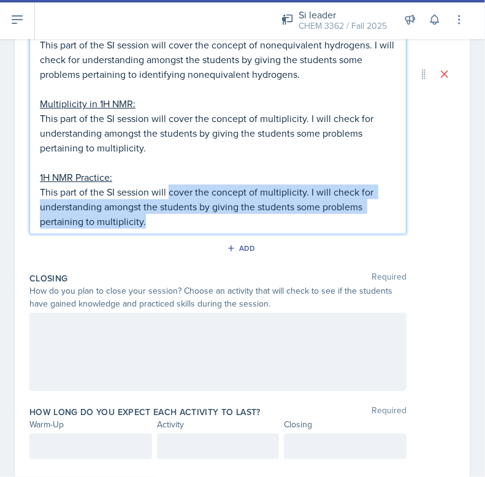
drag, startPoint x: 211, startPoint y: 217, endPoint x: 171, endPoint y: 196, distance: 45.6
click at [171, 196] on p "This part of the SI session will cover the concept of multiplicity. I will chec…" at bounding box center [218, 207] width 357 height 44
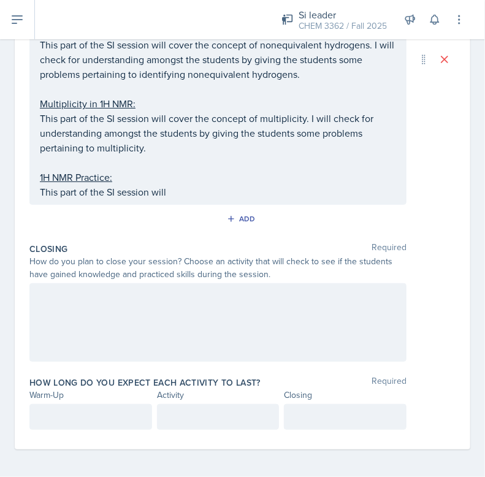
click at [182, 191] on p "This part of the SI session will" at bounding box center [218, 192] width 357 height 15
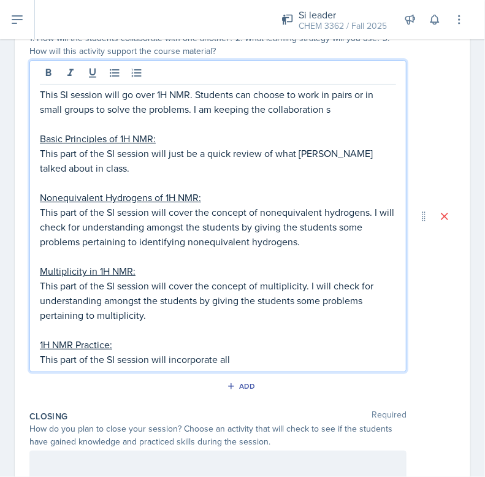
scroll to position [277, 0]
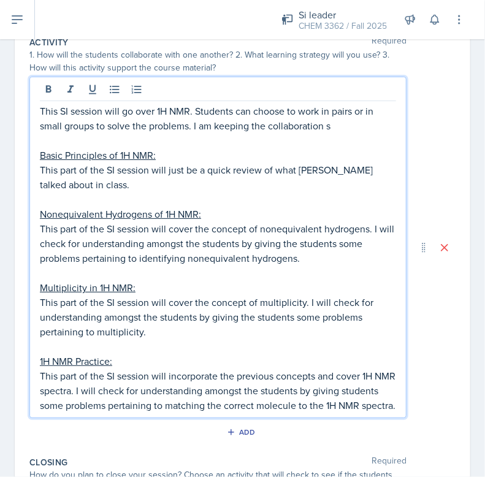
click at [335, 405] on p "This part of the SI session will incorporate the previous concepts and cover 1H…" at bounding box center [218, 391] width 357 height 44
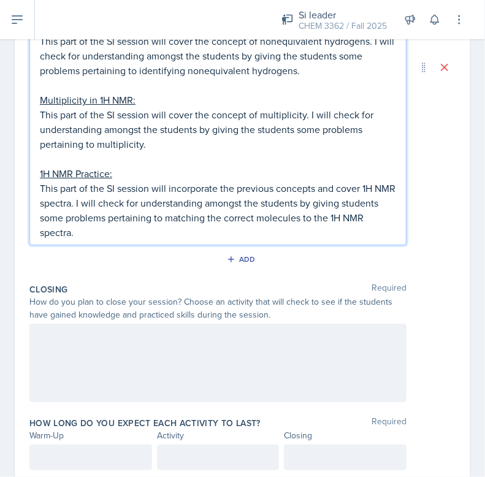
click at [170, 344] on p at bounding box center [218, 337] width 357 height 15
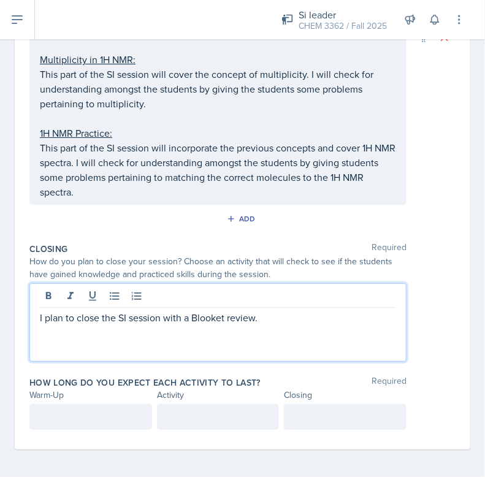
scroll to position [506, 0]
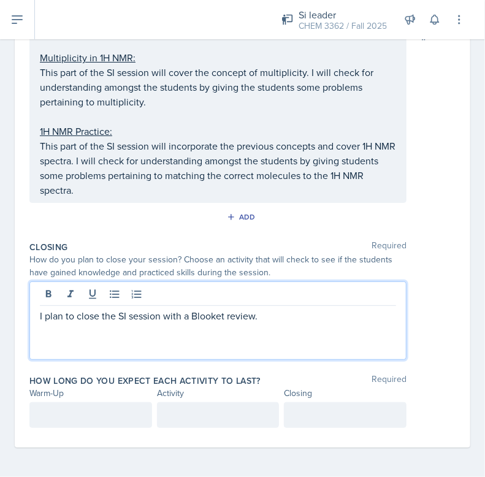
click at [87, 411] on p at bounding box center [91, 415] width 102 height 15
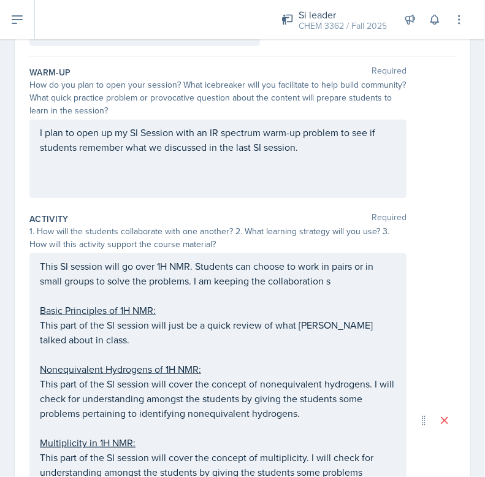
scroll to position [0, 0]
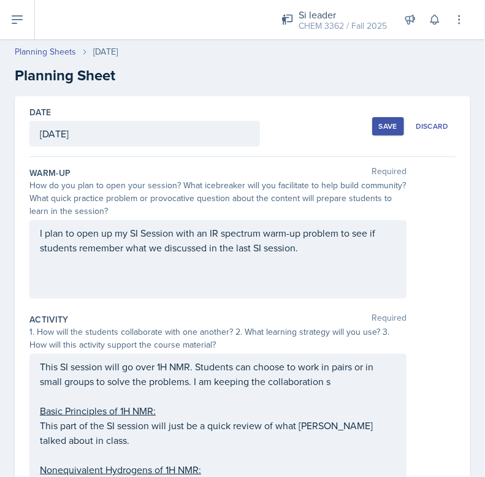
click at [384, 128] on div "Save" at bounding box center [388, 127] width 18 height 10
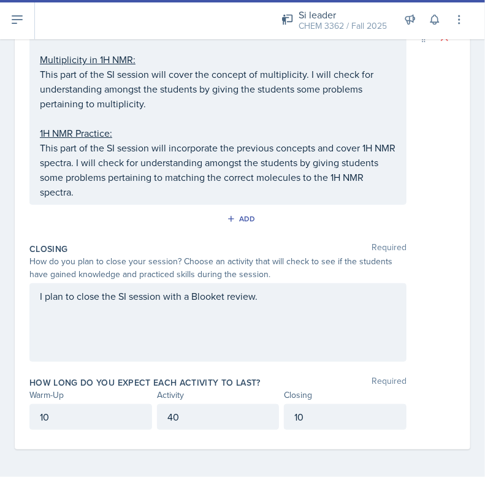
scroll to position [289, 0]
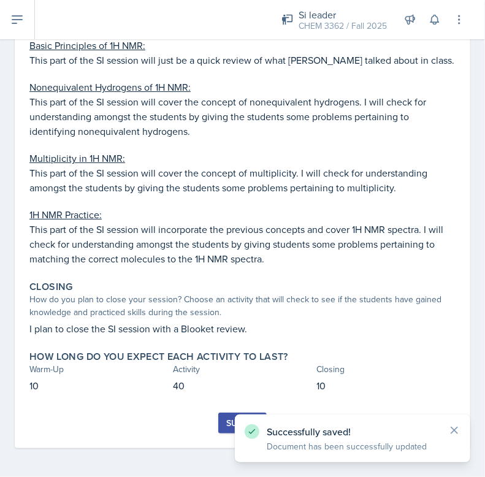
click at [218, 429] on button "Submit" at bounding box center [242, 423] width 48 height 21
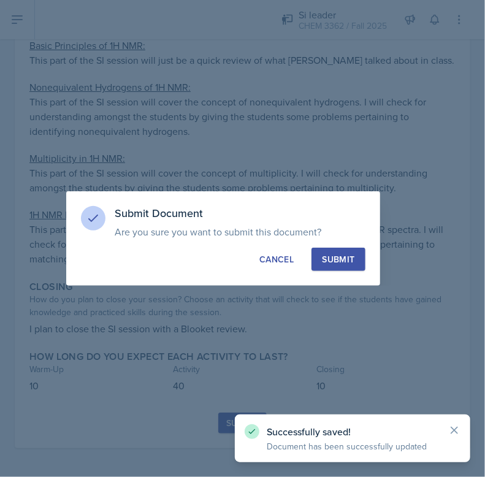
click at [330, 256] on div "Submit" at bounding box center [338, 259] width 33 height 12
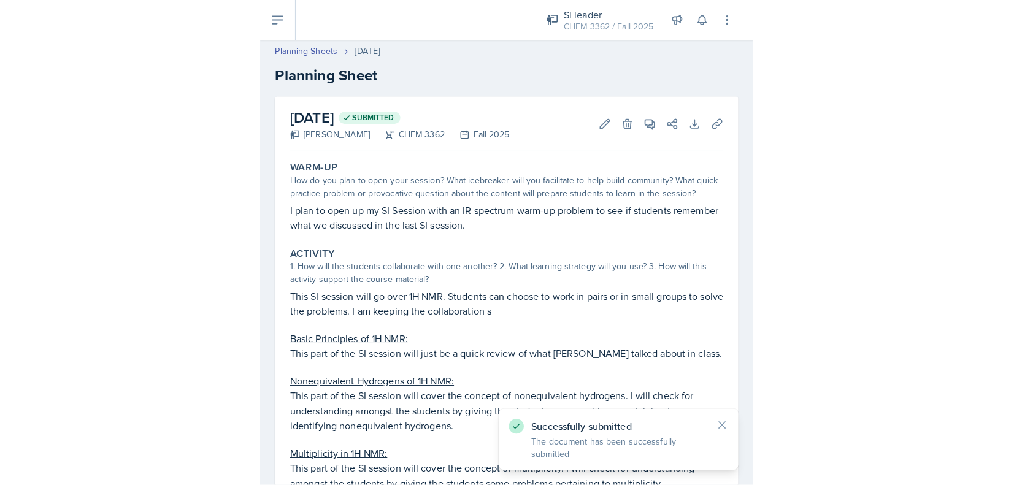
scroll to position [0, 0]
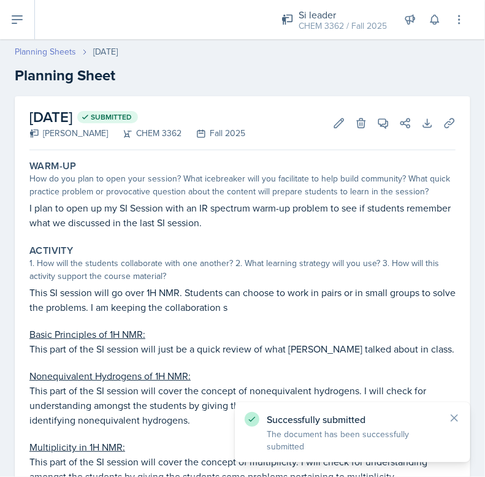
click at [39, 55] on link "Planning Sheets" at bounding box center [45, 51] width 61 height 13
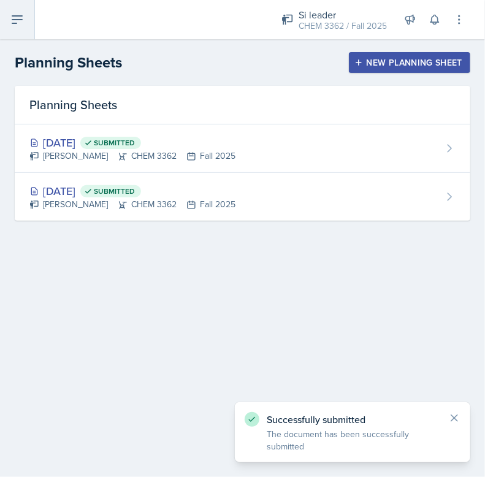
click at [12, 19] on icon at bounding box center [17, 19] width 10 height 7
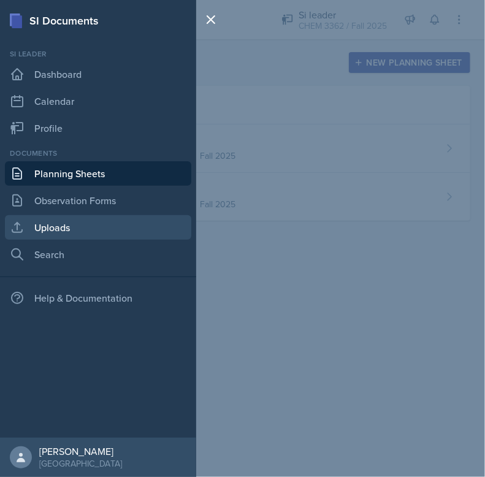
click at [88, 226] on link "Uploads" at bounding box center [98, 227] width 187 height 25
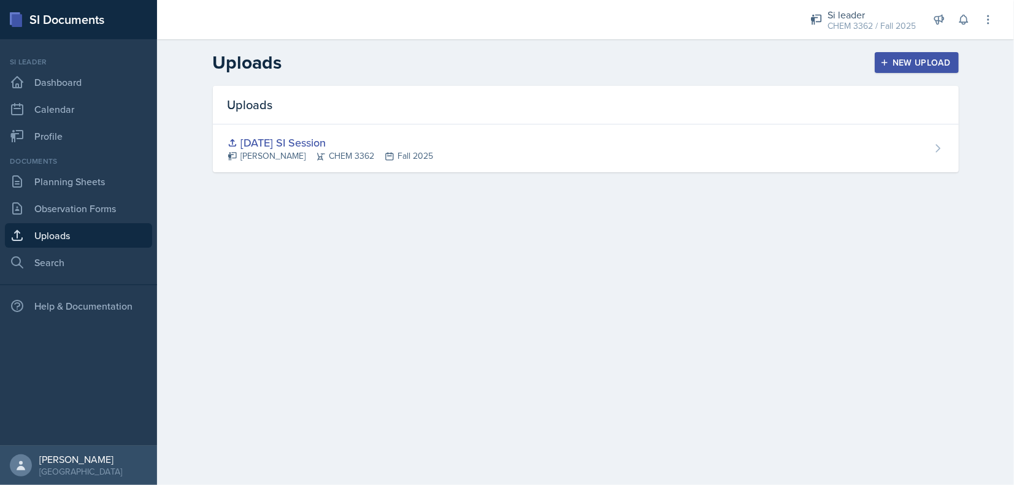
click at [935, 58] on div "New Upload" at bounding box center [917, 63] width 68 height 10
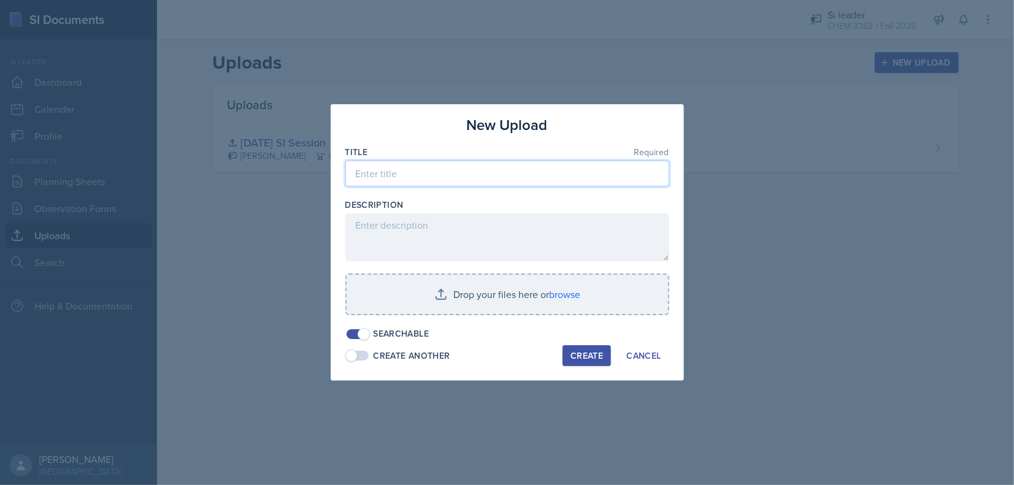
click at [381, 177] on input at bounding box center [507, 174] width 324 height 26
click at [456, 171] on input "[DATE]" at bounding box center [507, 174] width 324 height 26
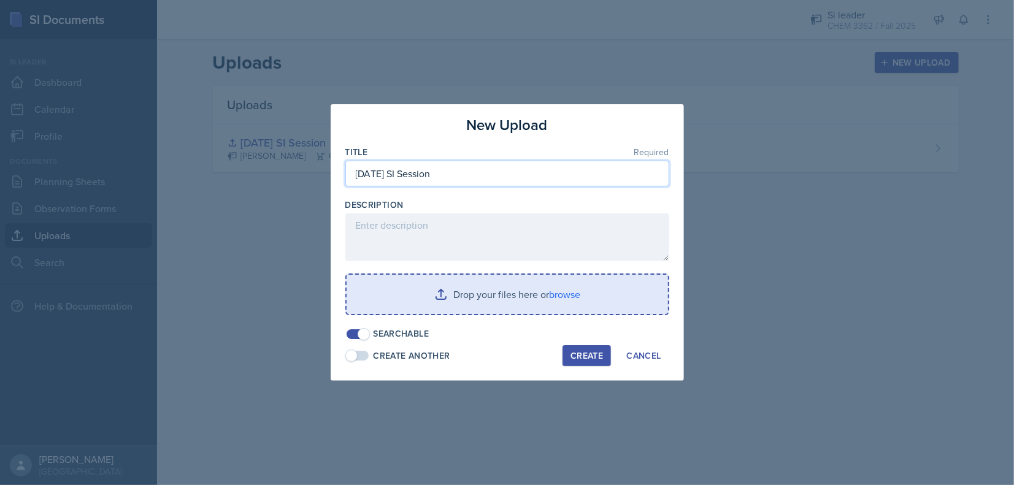
type input "[DATE] SI Session"
click at [463, 295] on input "file" at bounding box center [508, 294] width 322 height 39
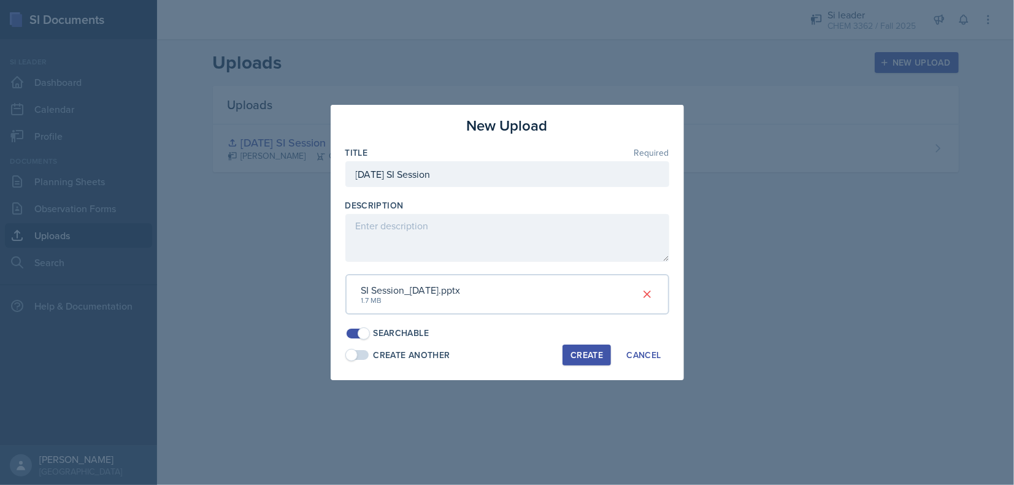
click at [592, 362] on button "Create" at bounding box center [587, 355] width 48 height 21
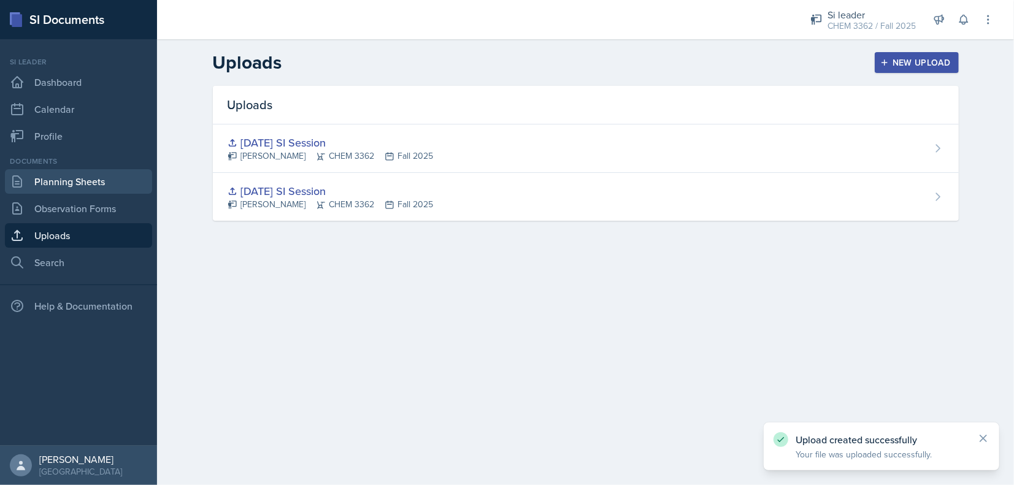
click at [99, 191] on link "Planning Sheets" at bounding box center [78, 181] width 147 height 25
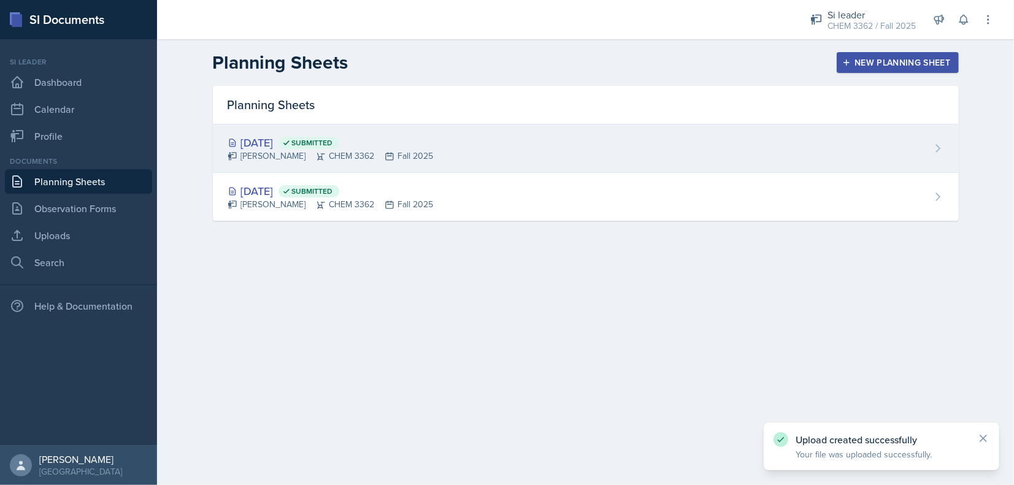
click at [456, 148] on div "[DATE] Submitted [PERSON_NAME] CHEM 3362 Fall 2025" at bounding box center [586, 149] width 746 height 48
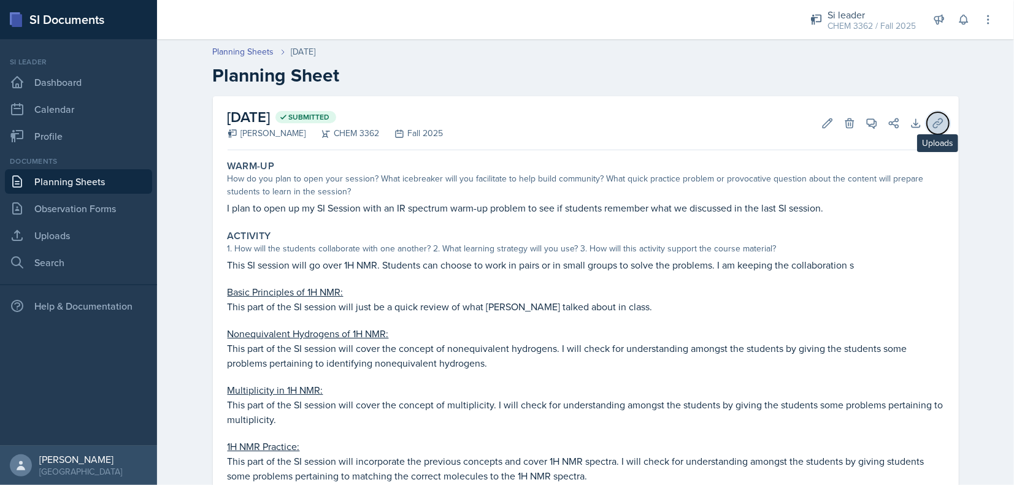
click at [927, 125] on button "Uploads" at bounding box center [938, 123] width 22 height 22
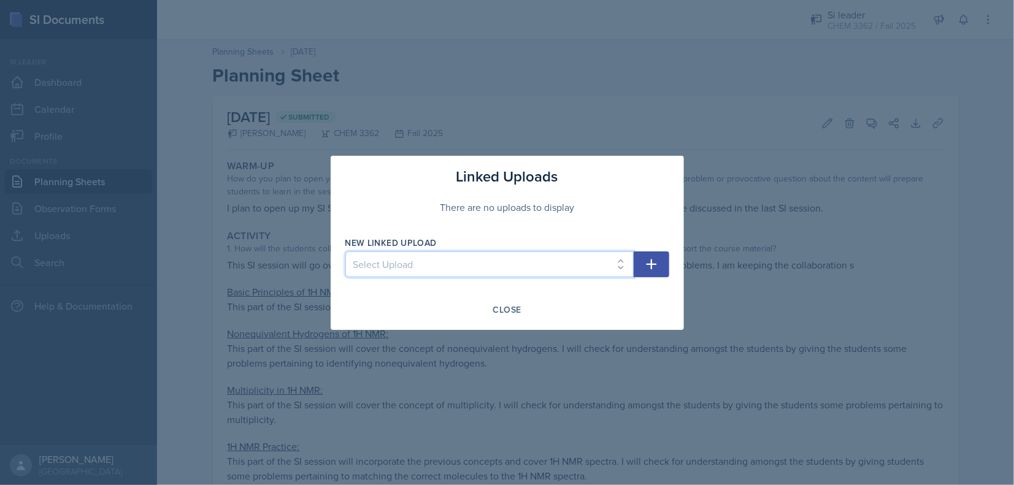
click at [455, 271] on select "Select Upload [DATE] SI Session [DATE] SI Session" at bounding box center [489, 265] width 288 height 26
select select "c10ad845-66ce-4fa7-a13a-8f15229b8fc1"
click at [345, 252] on select "Select Upload [DATE] SI Session [DATE] SI Session" at bounding box center [489, 265] width 288 height 26
click at [671, 266] on div "Linked Uploads There are no uploads to display New Linked Upload Select Upload …" at bounding box center [507, 243] width 353 height 174
click at [658, 264] on icon "button" at bounding box center [651, 264] width 15 height 15
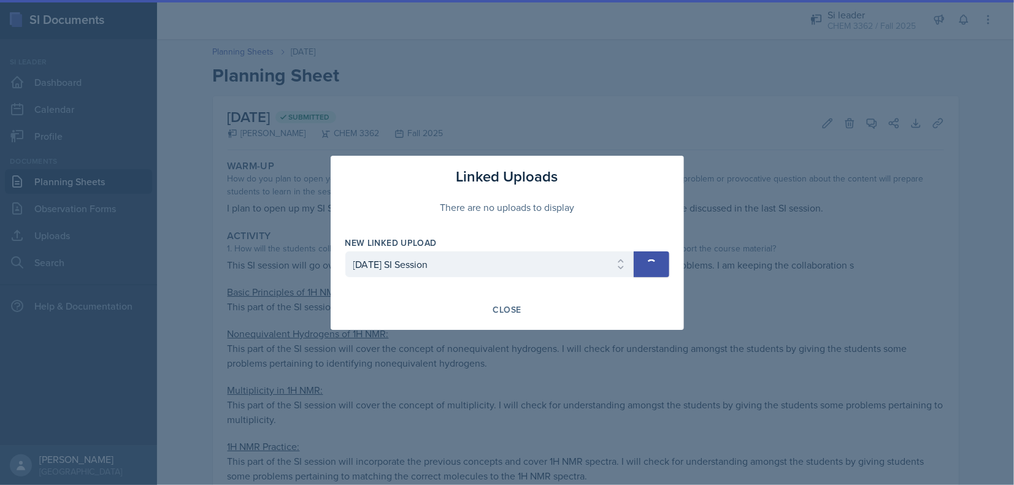
select select
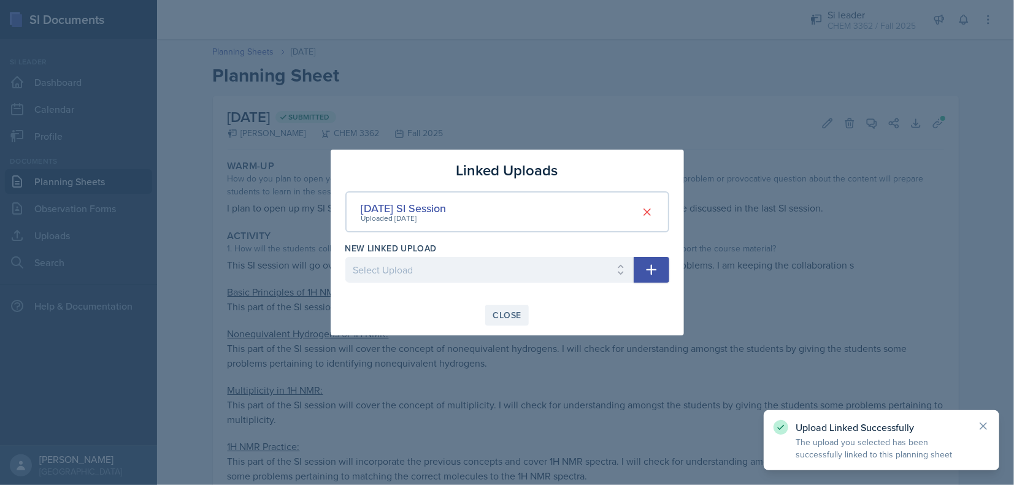
click at [514, 313] on div "Close" at bounding box center [507, 316] width 28 height 10
